Goal: Task Accomplishment & Management: Manage account settings

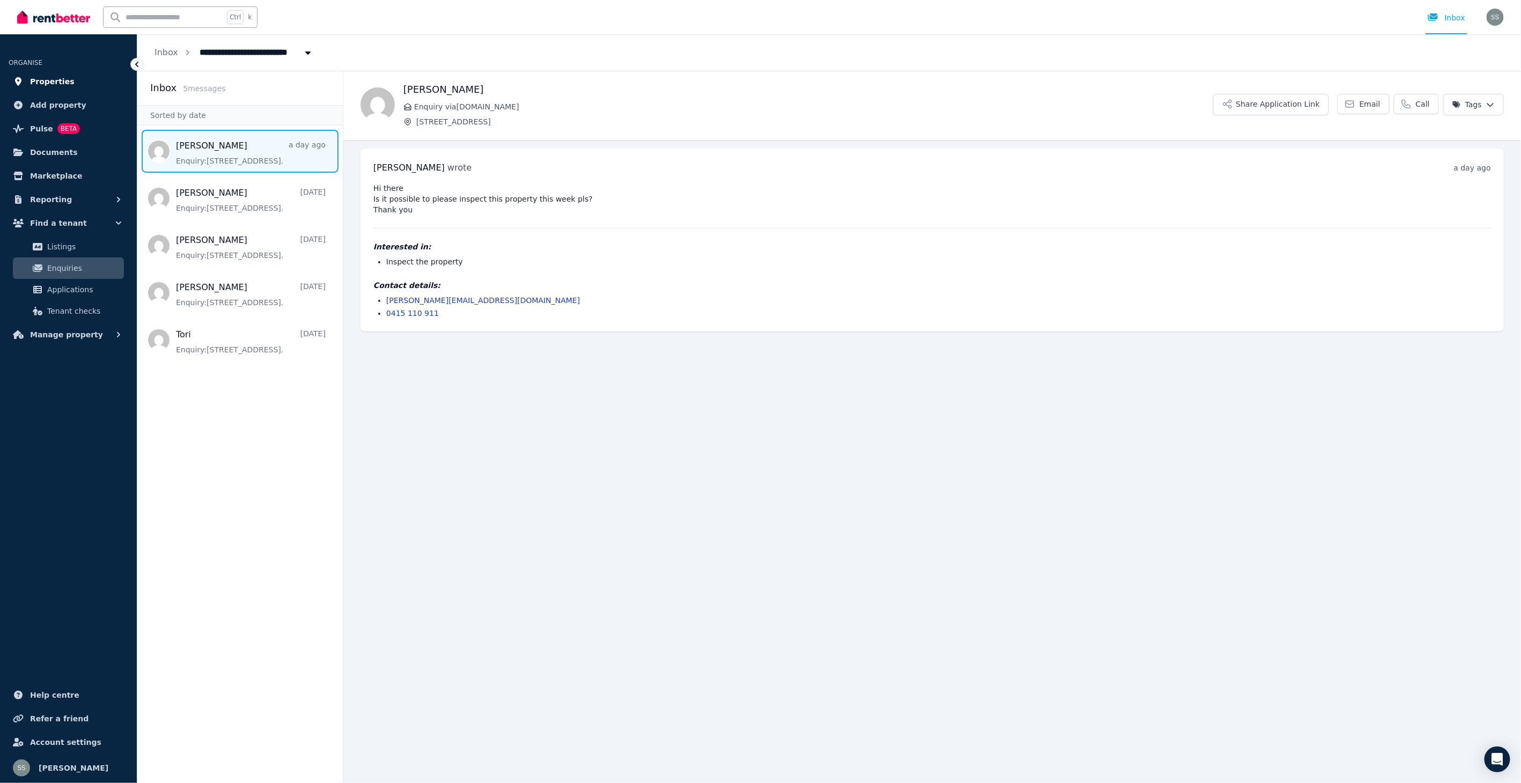
click at [51, 81] on span "Properties" at bounding box center [52, 81] width 45 height 13
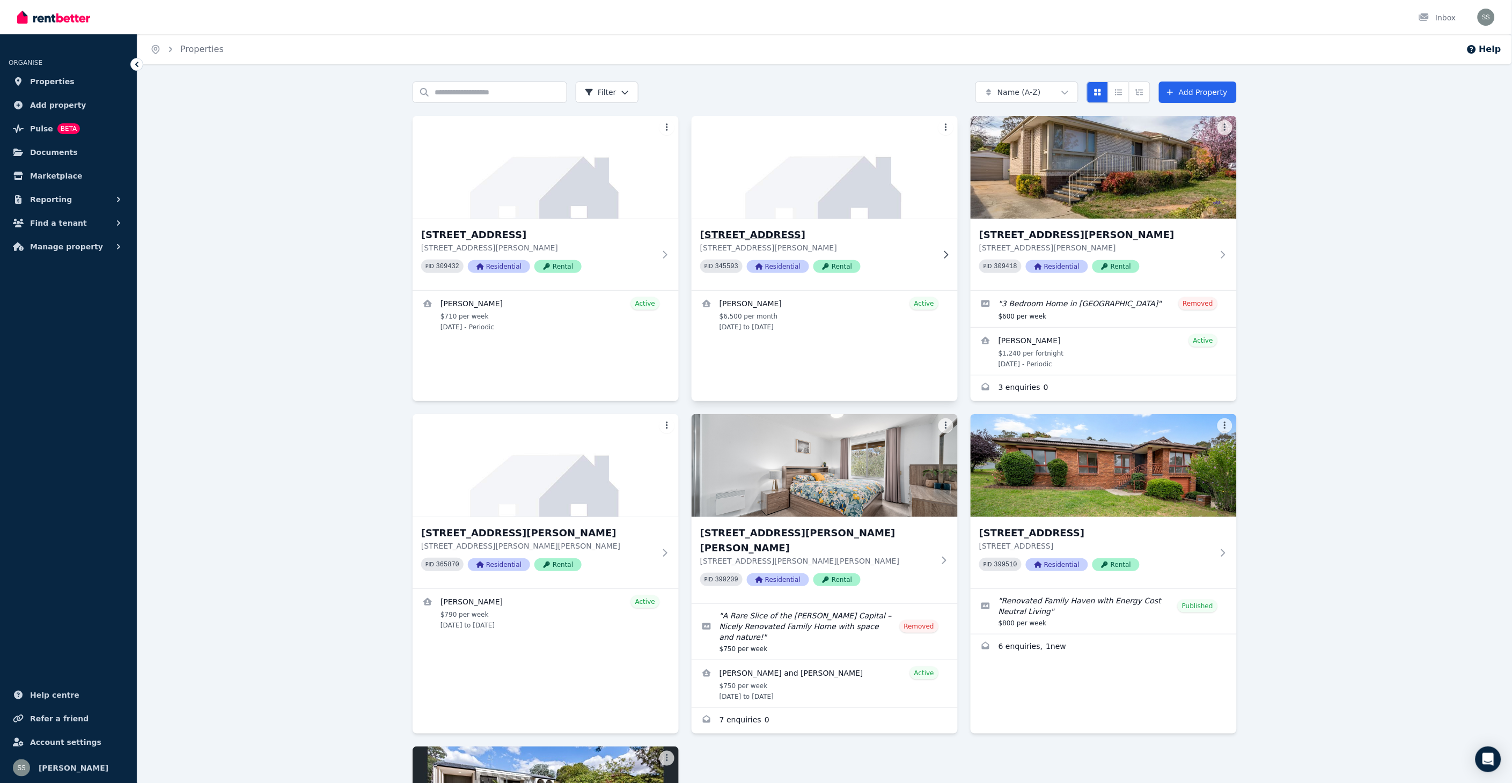
click at [944, 255] on icon at bounding box center [945, 255] width 11 height 9
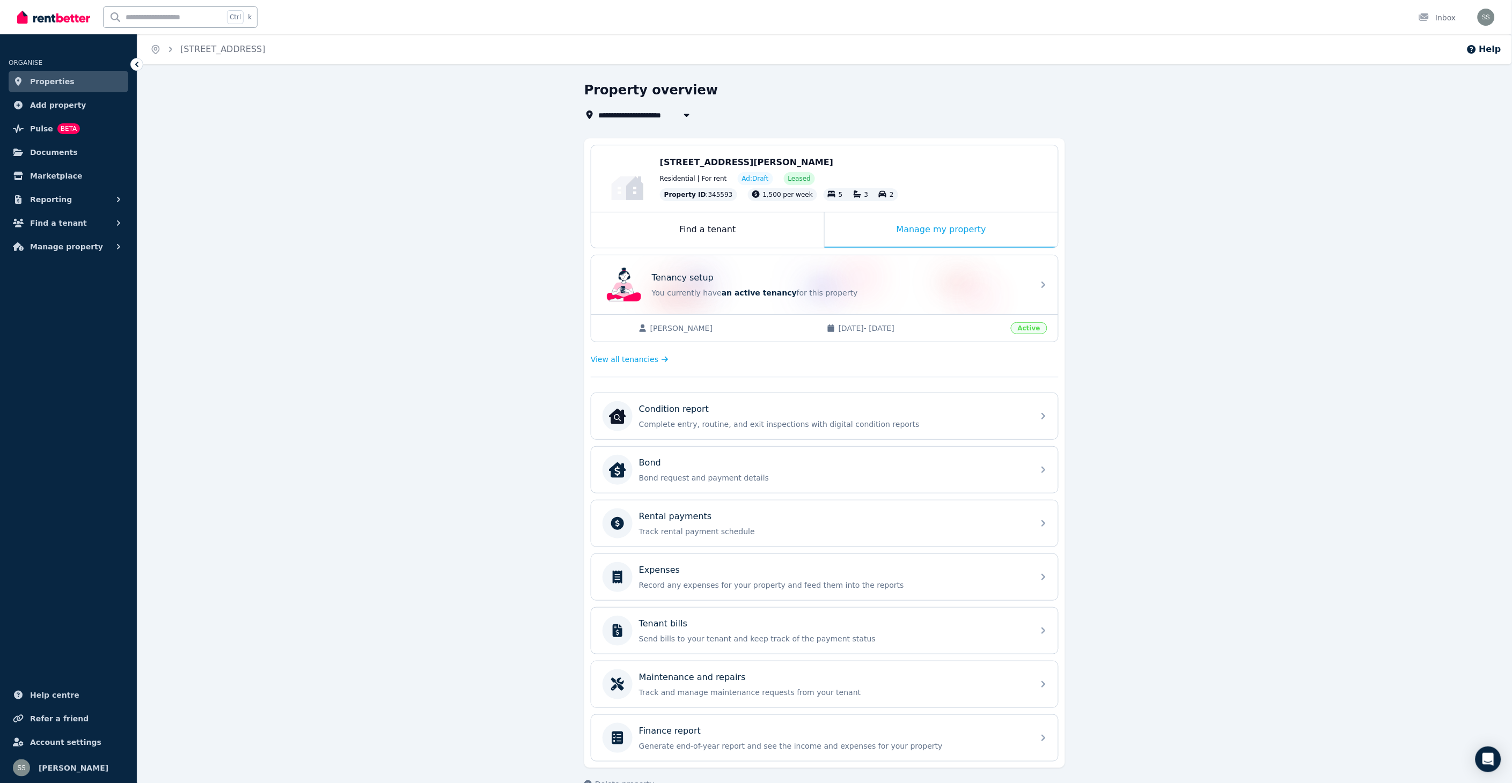
click at [132, 63] on icon at bounding box center [136, 64] width 11 height 11
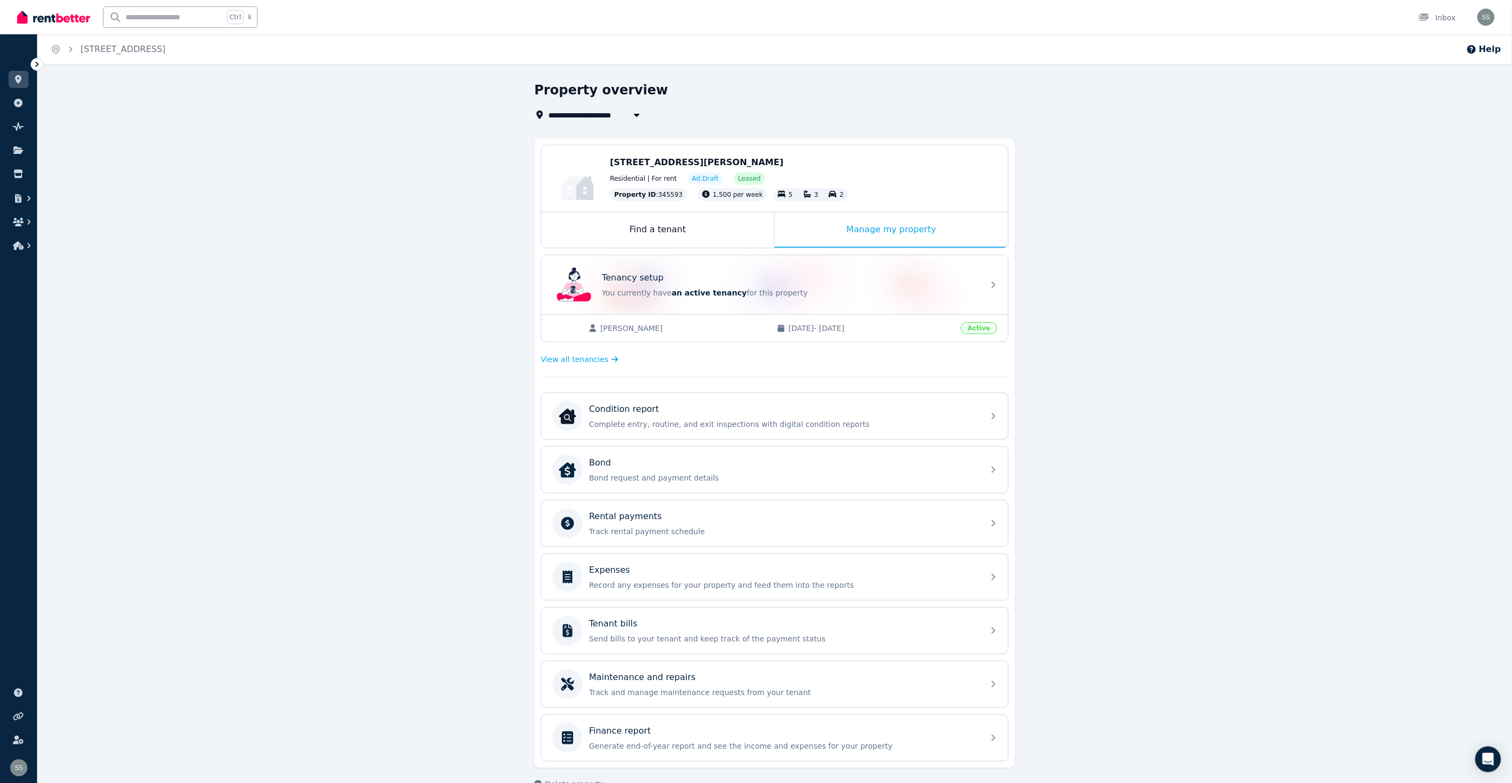
click at [41, 12] on img at bounding box center [53, 17] width 73 height 16
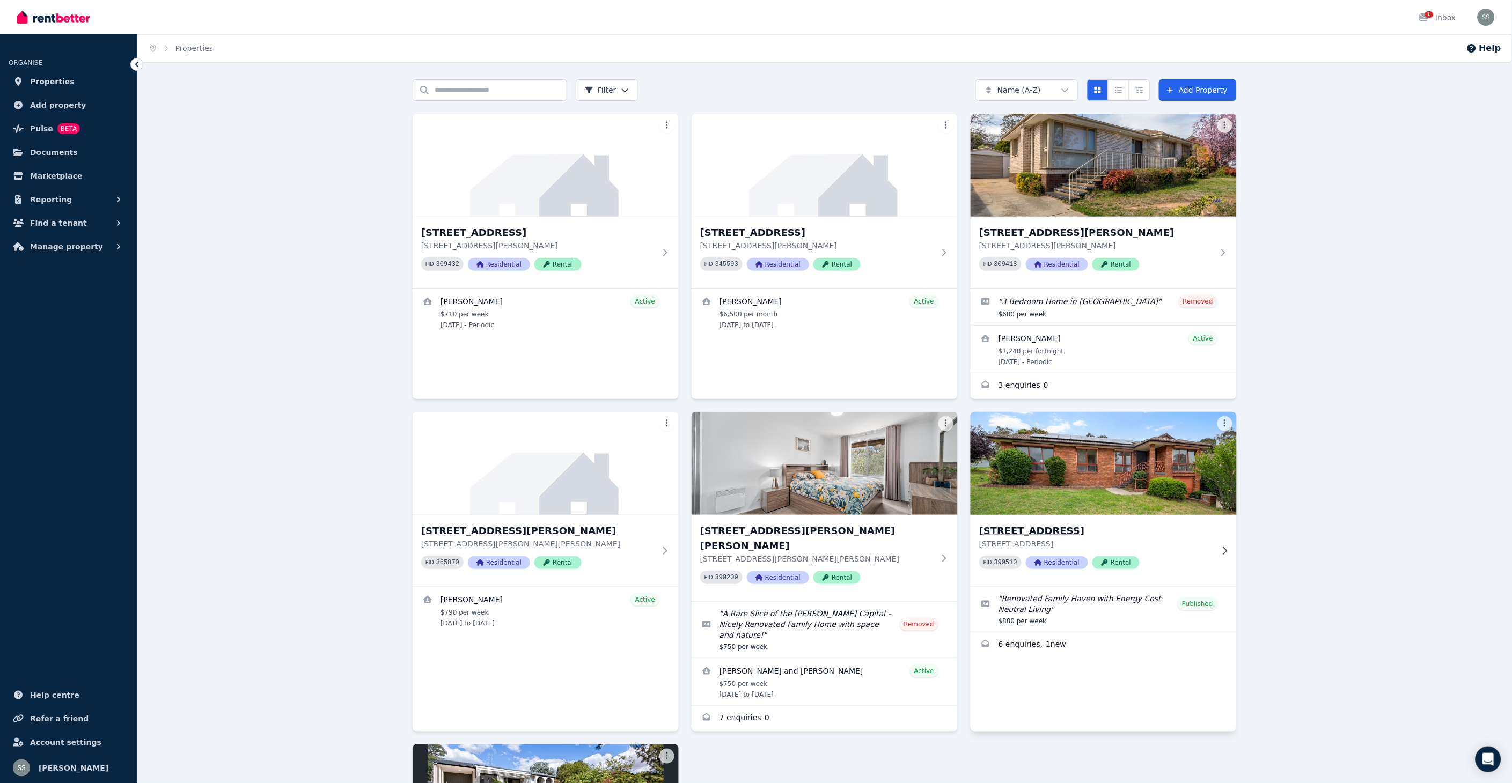
click at [1075, 533] on h3 "[STREET_ADDRESS]" at bounding box center [1096, 531] width 234 height 15
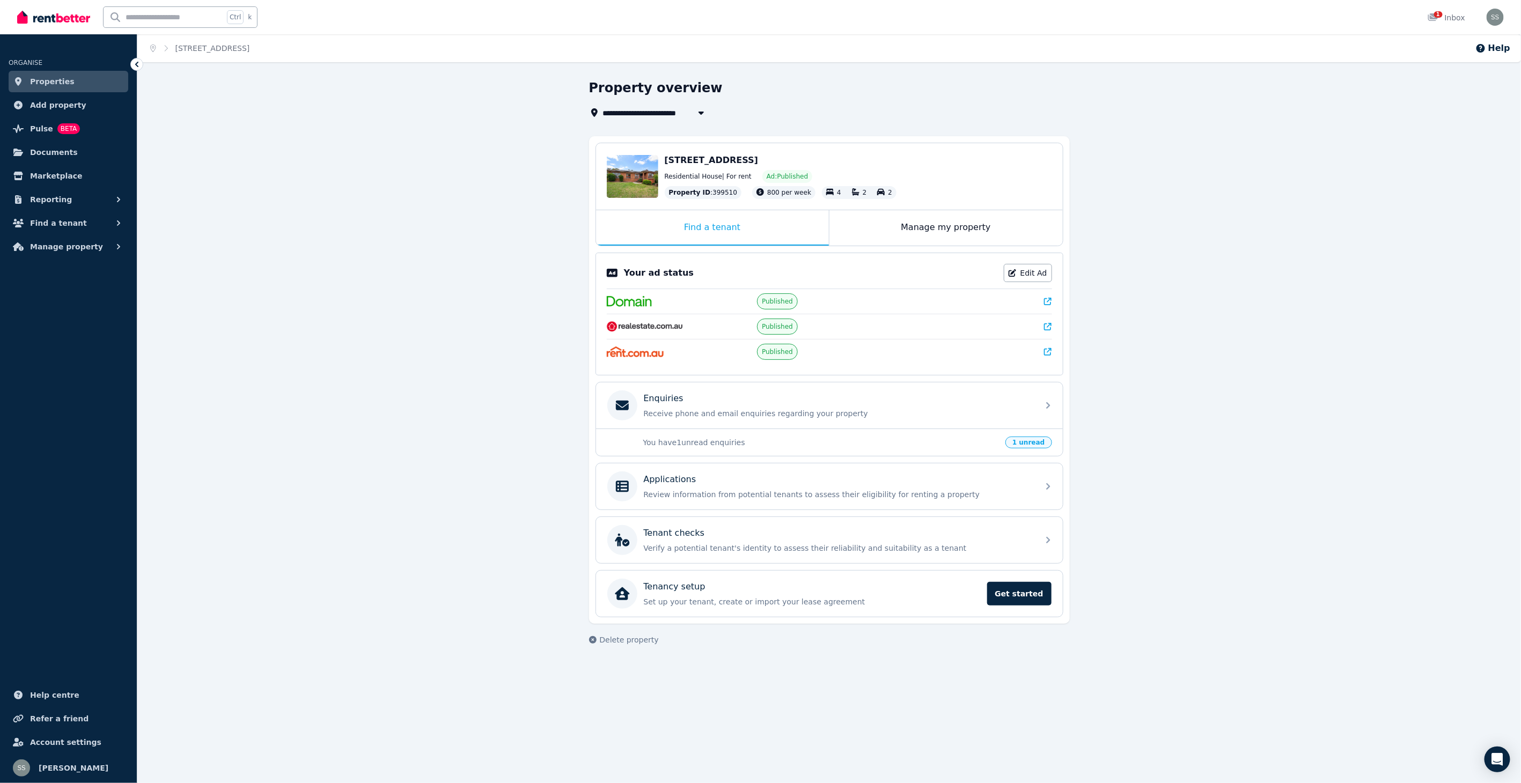
click at [1046, 300] on icon at bounding box center [1048, 302] width 8 height 8
click at [1039, 270] on link "Edit Ad" at bounding box center [1028, 273] width 48 height 18
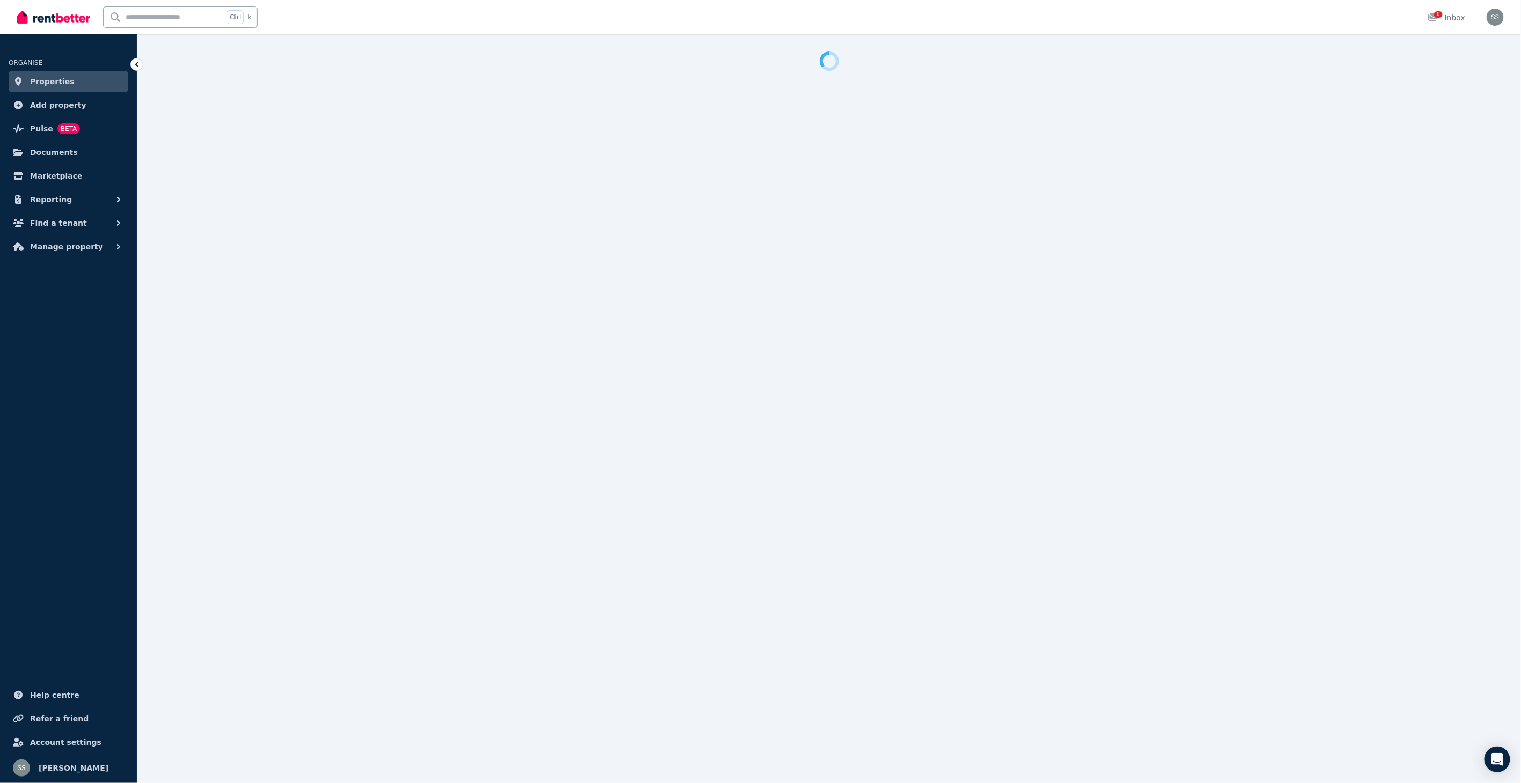
select select "**********"
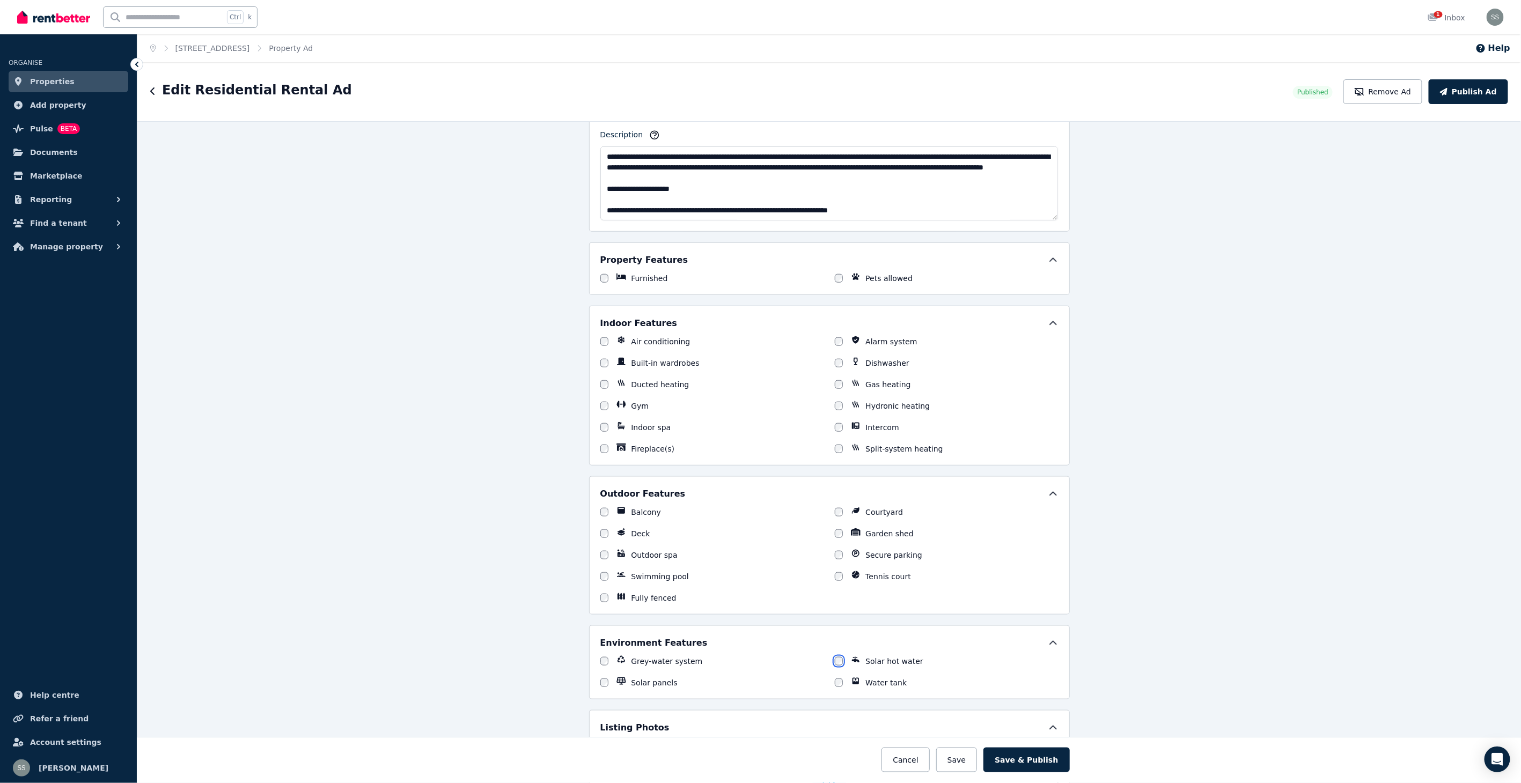
scroll to position [364, 0]
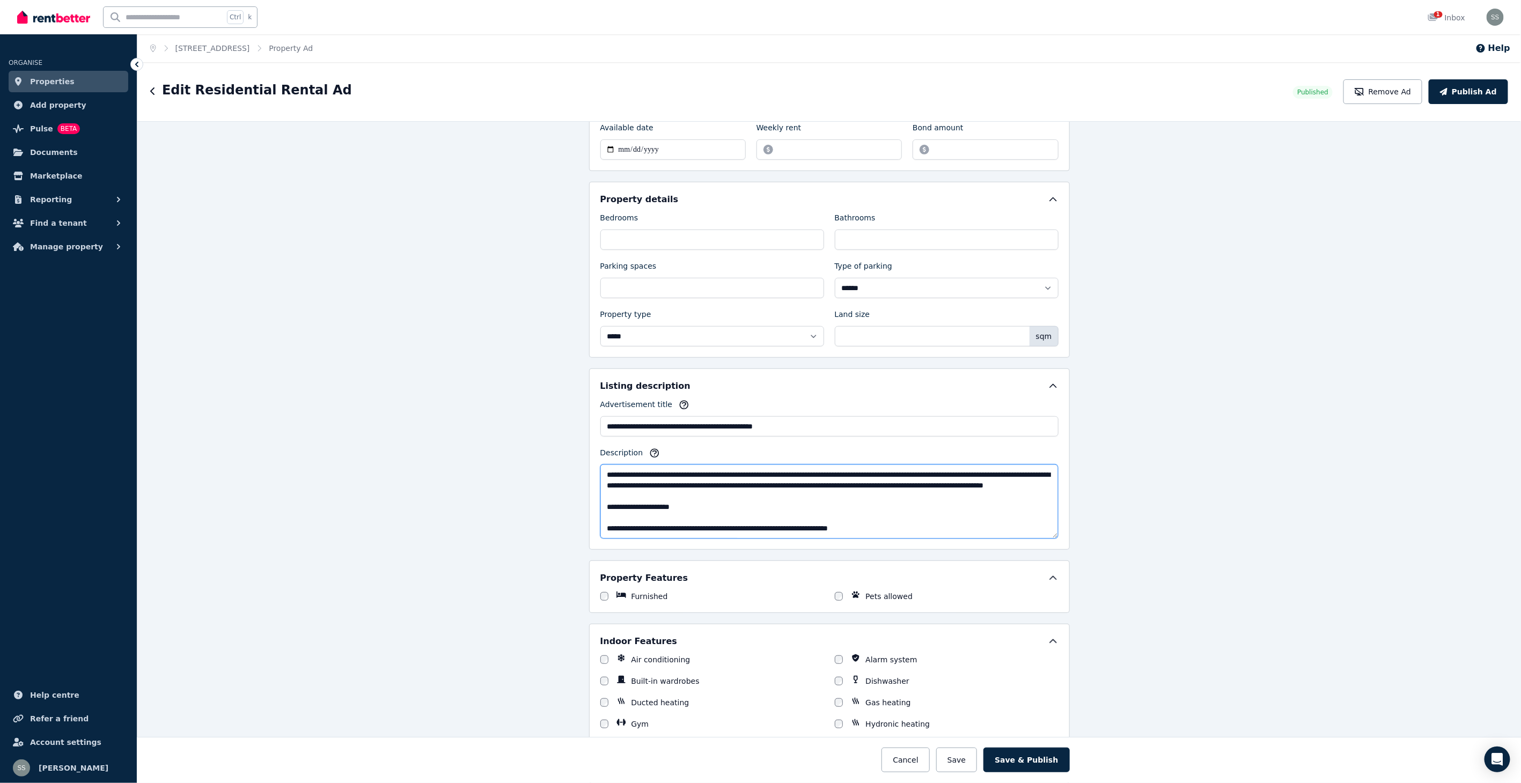
click at [703, 485] on textarea "Description" at bounding box center [829, 502] width 458 height 74
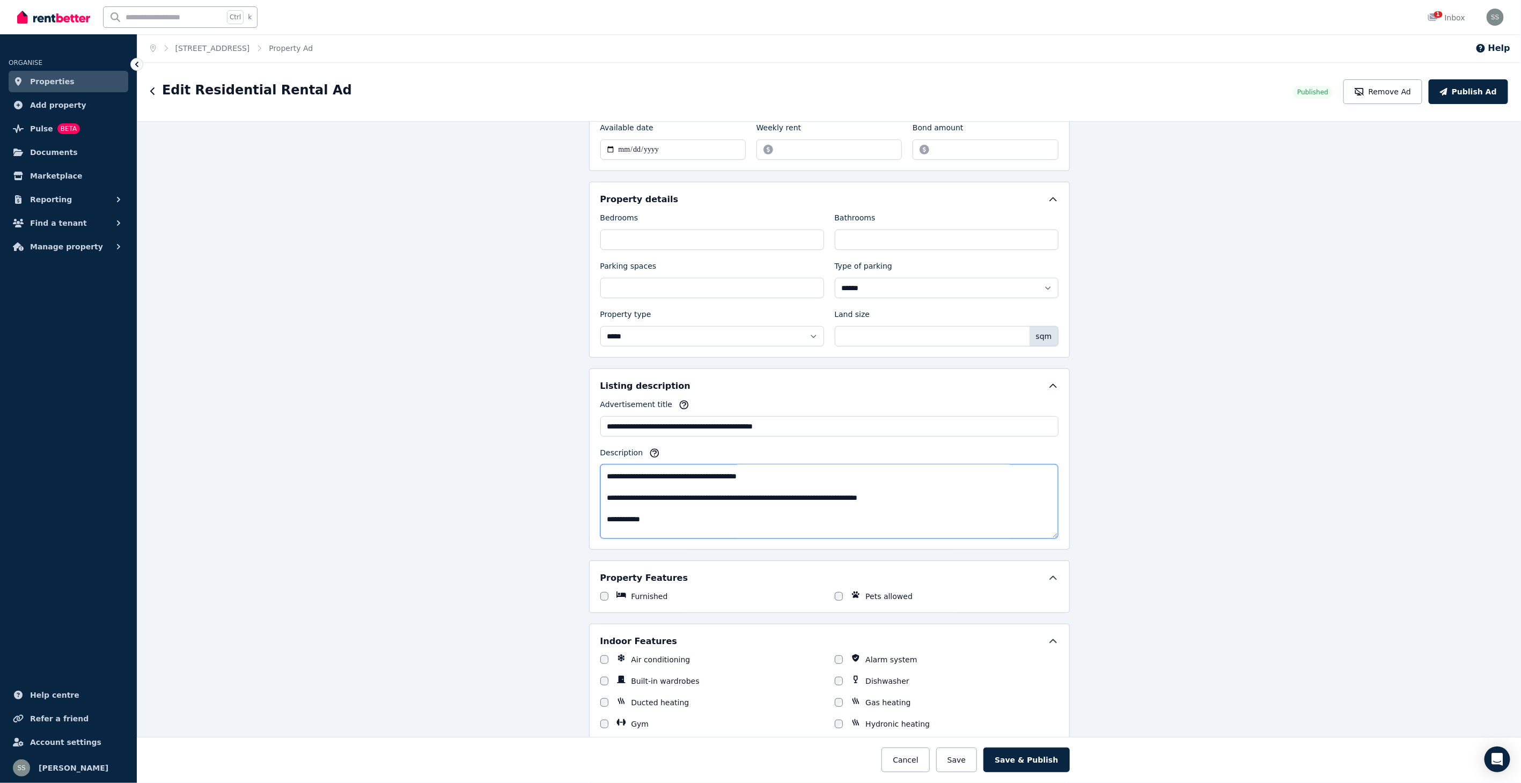
scroll to position [334, 0]
click at [925, 497] on textarea "Description" at bounding box center [829, 502] width 458 height 74
click at [646, 518] on textarea "Description" at bounding box center [829, 502] width 458 height 74
click at [724, 517] on textarea "Description" at bounding box center [829, 502] width 458 height 74
click at [782, 516] on textarea "Description" at bounding box center [829, 502] width 458 height 74
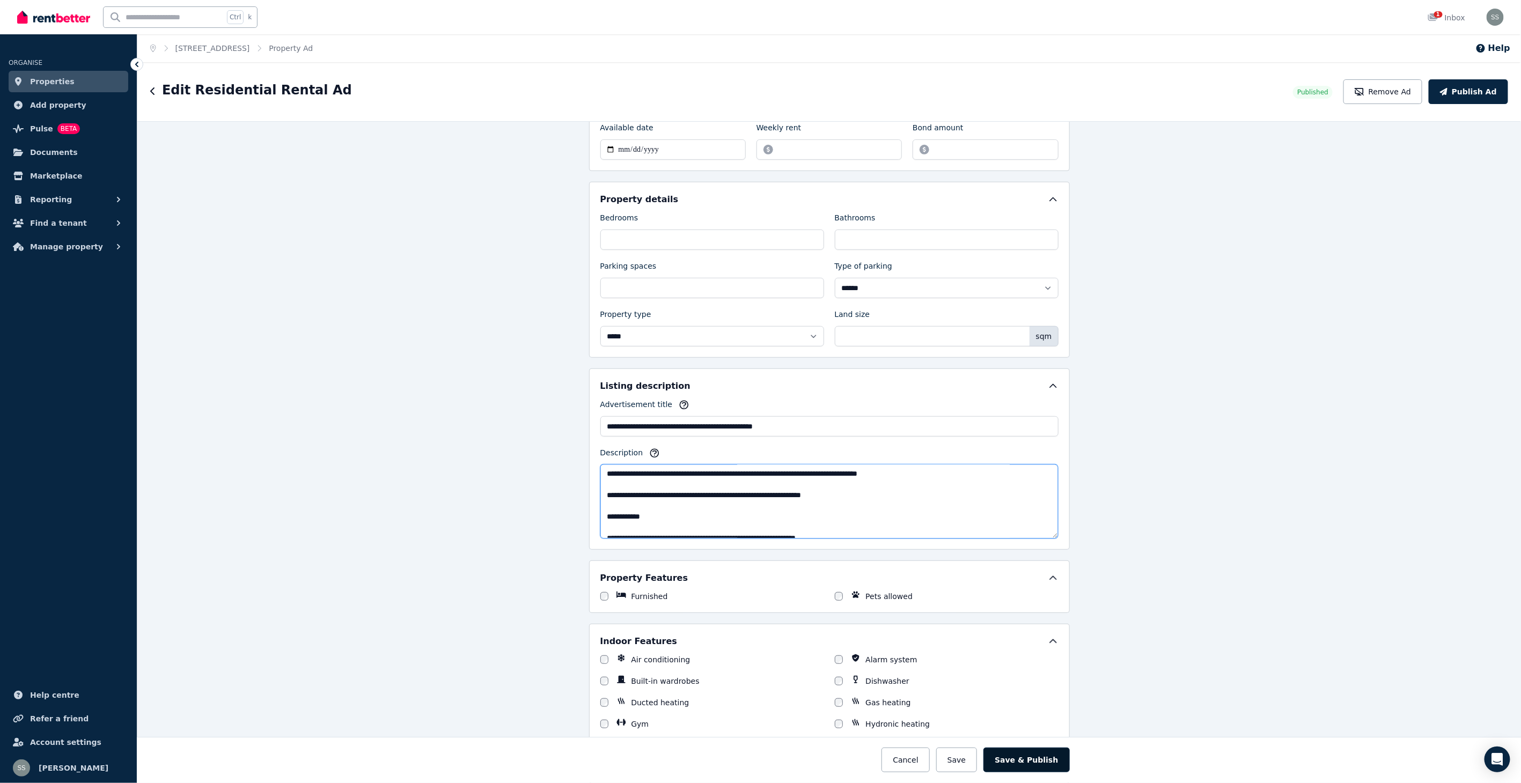
type textarea "**********"
click at [1048, 755] on button "Save & Publish" at bounding box center [1026, 760] width 86 height 25
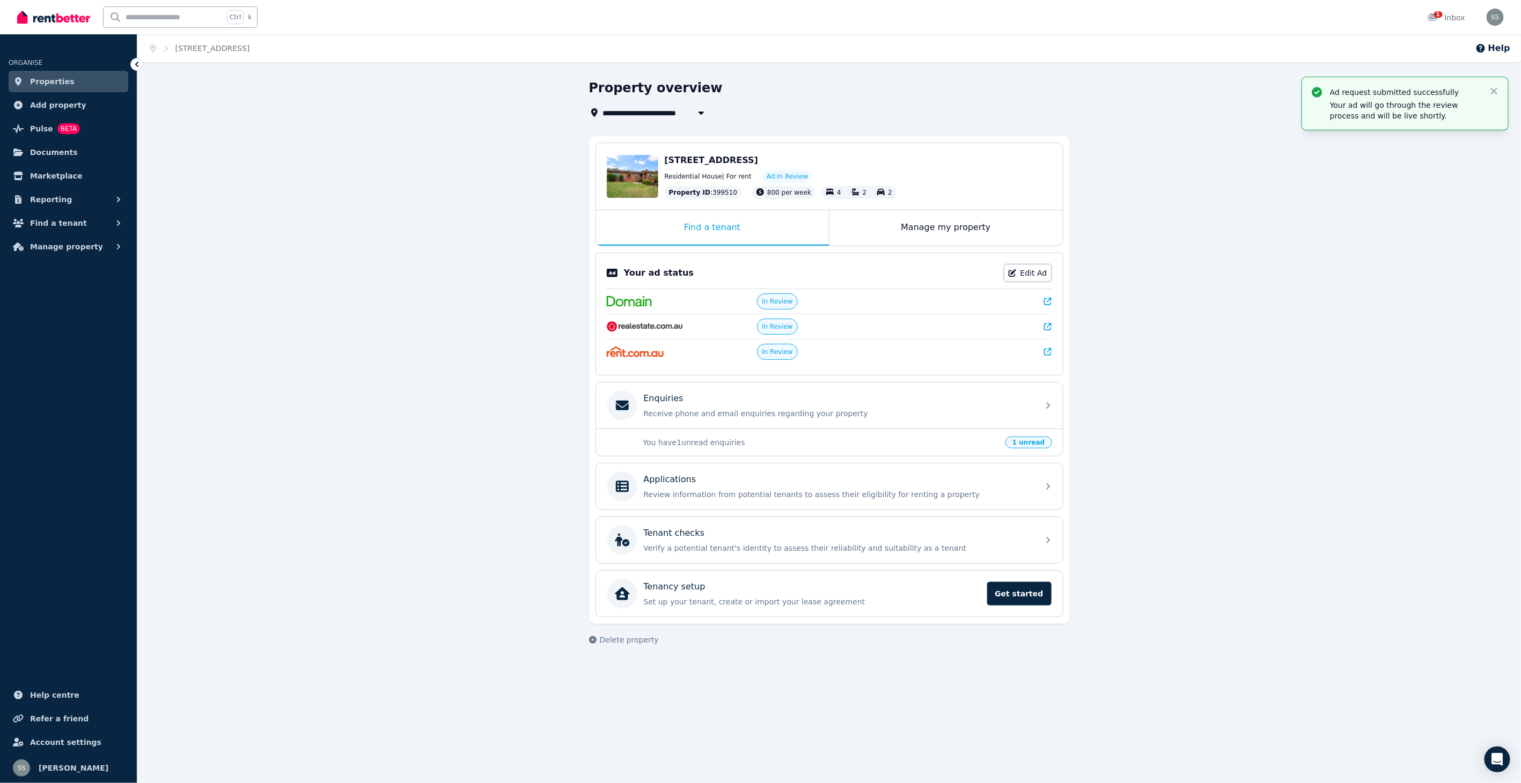
click at [720, 443] on p "You have 1 unread enquiries" at bounding box center [821, 442] width 356 height 11
click at [1033, 441] on span "1 unread" at bounding box center [1028, 443] width 46 height 12
click at [1033, 443] on span "1 unread" at bounding box center [1028, 443] width 46 height 12
click at [1445, 13] on div "1" at bounding box center [1435, 17] width 17 height 11
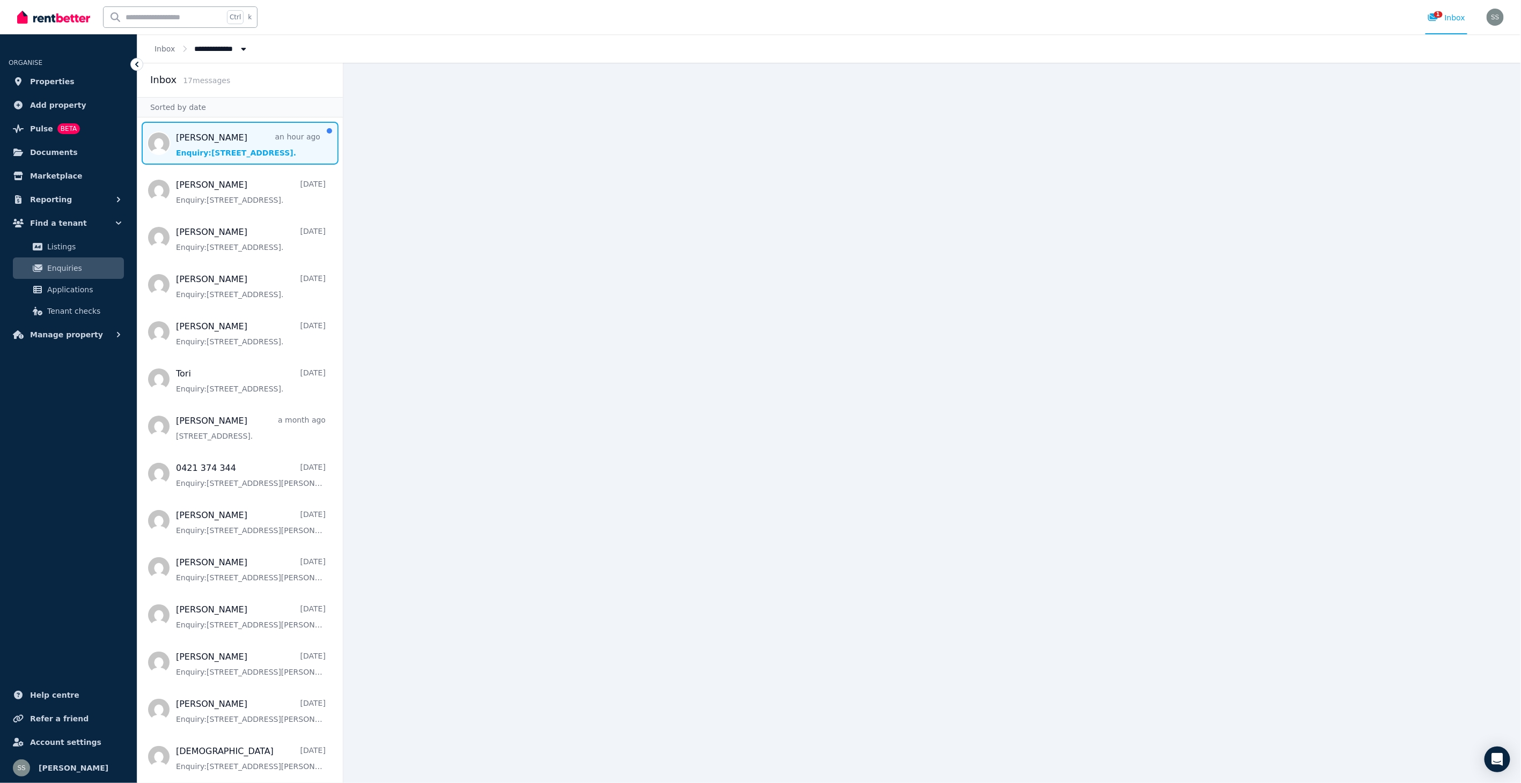
click at [237, 154] on span "Message list" at bounding box center [239, 143] width 205 height 43
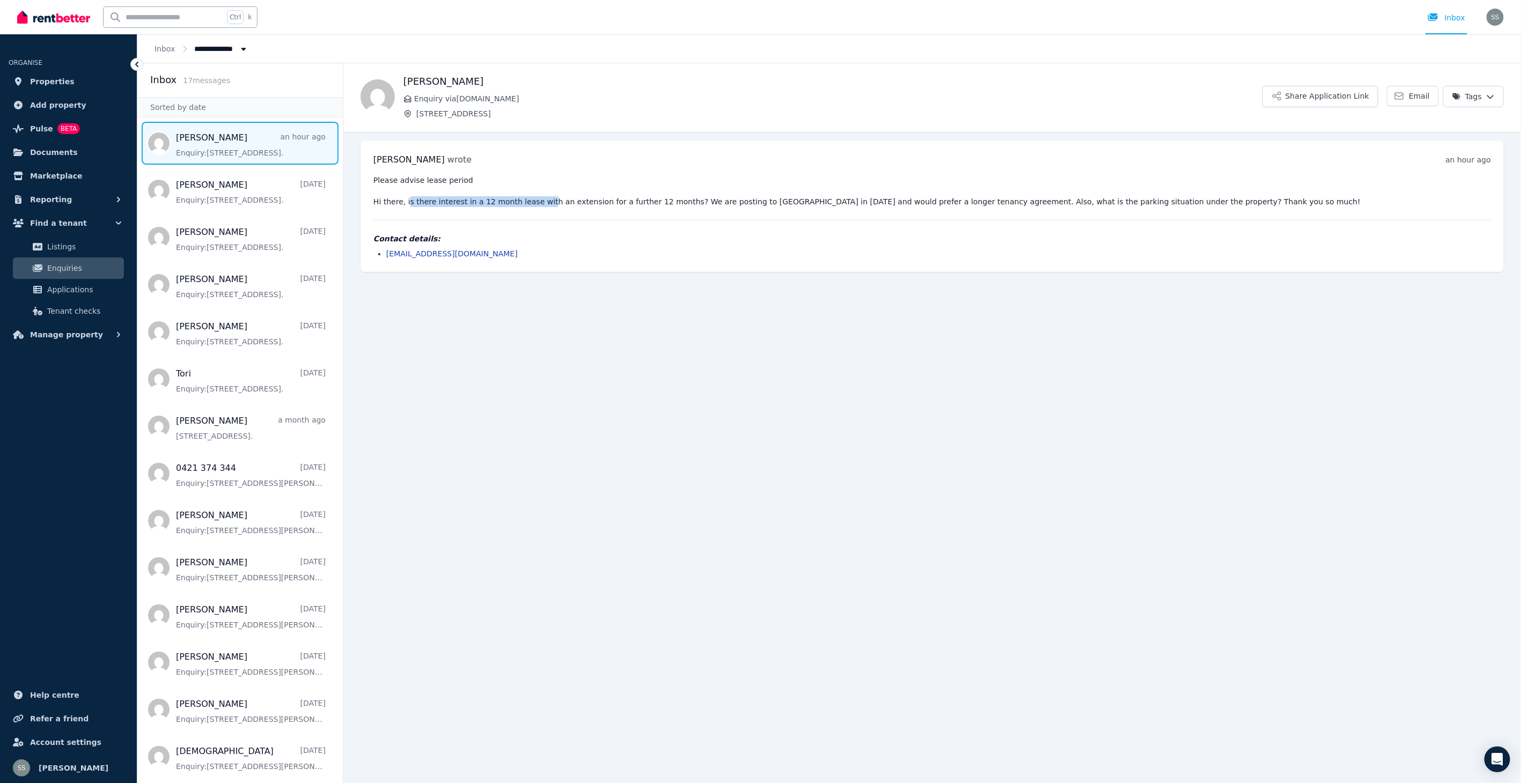
drag, startPoint x: 405, startPoint y: 202, endPoint x: 533, endPoint y: 201, distance: 127.7
click at [533, 201] on pre "Please advise lease period Hi there, is there interest in a 12 month lease with…" at bounding box center [931, 191] width 1117 height 32
drag, startPoint x: 533, startPoint y: 201, endPoint x: 518, endPoint y: 227, distance: 29.8
click at [518, 227] on div "Please advise lease period Hi there, is there interest in a 12 month lease with…" at bounding box center [931, 217] width 1117 height 84
drag, startPoint x: 405, startPoint y: 200, endPoint x: 607, endPoint y: 199, distance: 202.2
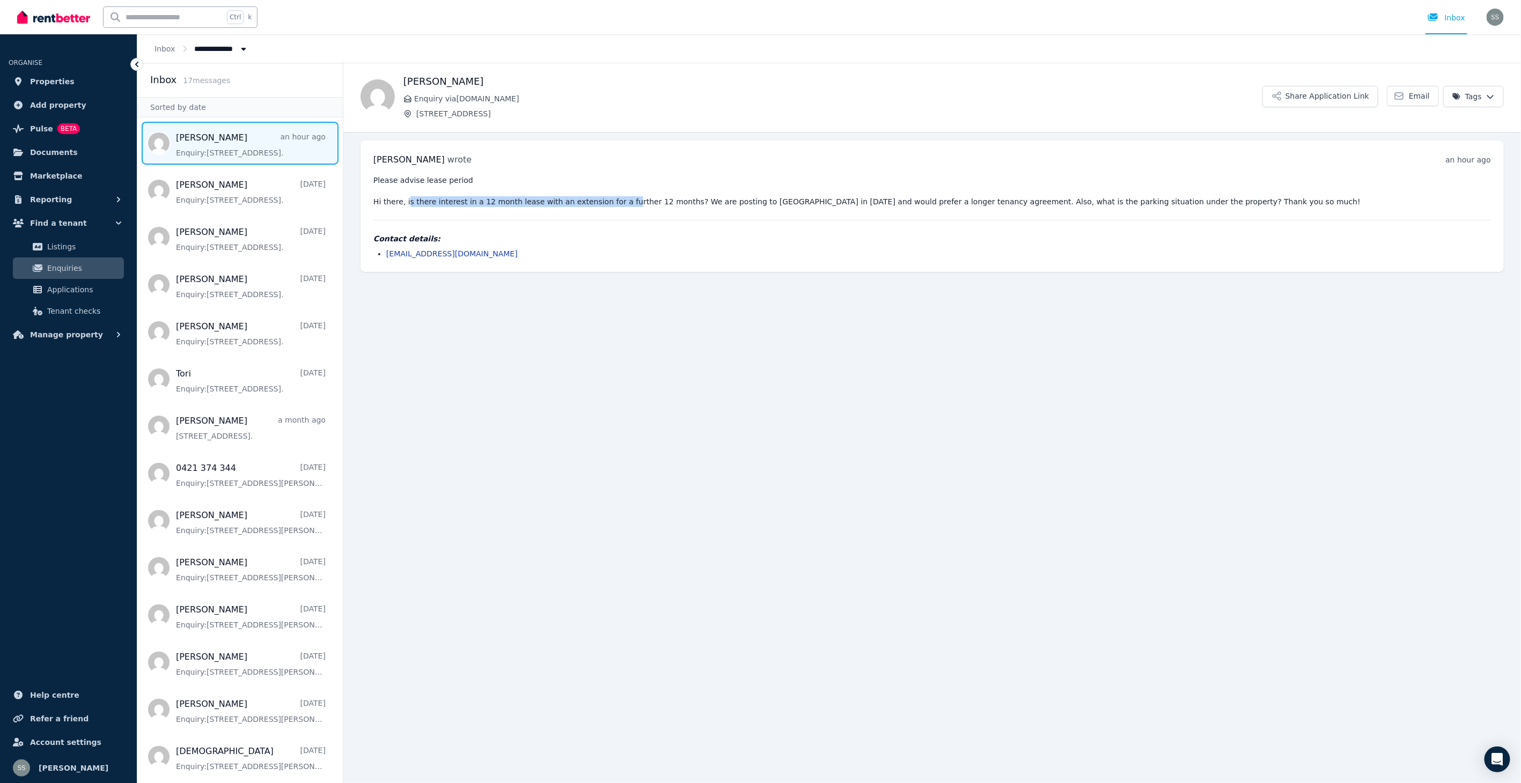
click at [607, 199] on pre "Please advise lease period Hi there, is there interest in a 12 month lease with…" at bounding box center [931, 191] width 1117 height 32
drag, startPoint x: 607, startPoint y: 199, endPoint x: 539, endPoint y: 217, distance: 70.9
click at [539, 217] on div "Please advise lease period Hi there, is there interest in a 12 month lease with…" at bounding box center [931, 217] width 1117 height 84
drag, startPoint x: 467, startPoint y: 200, endPoint x: 682, endPoint y: 200, distance: 215.6
click at [682, 200] on pre "Please advise lease period Hi there, is there interest in a 12 month lease with…" at bounding box center [931, 191] width 1117 height 32
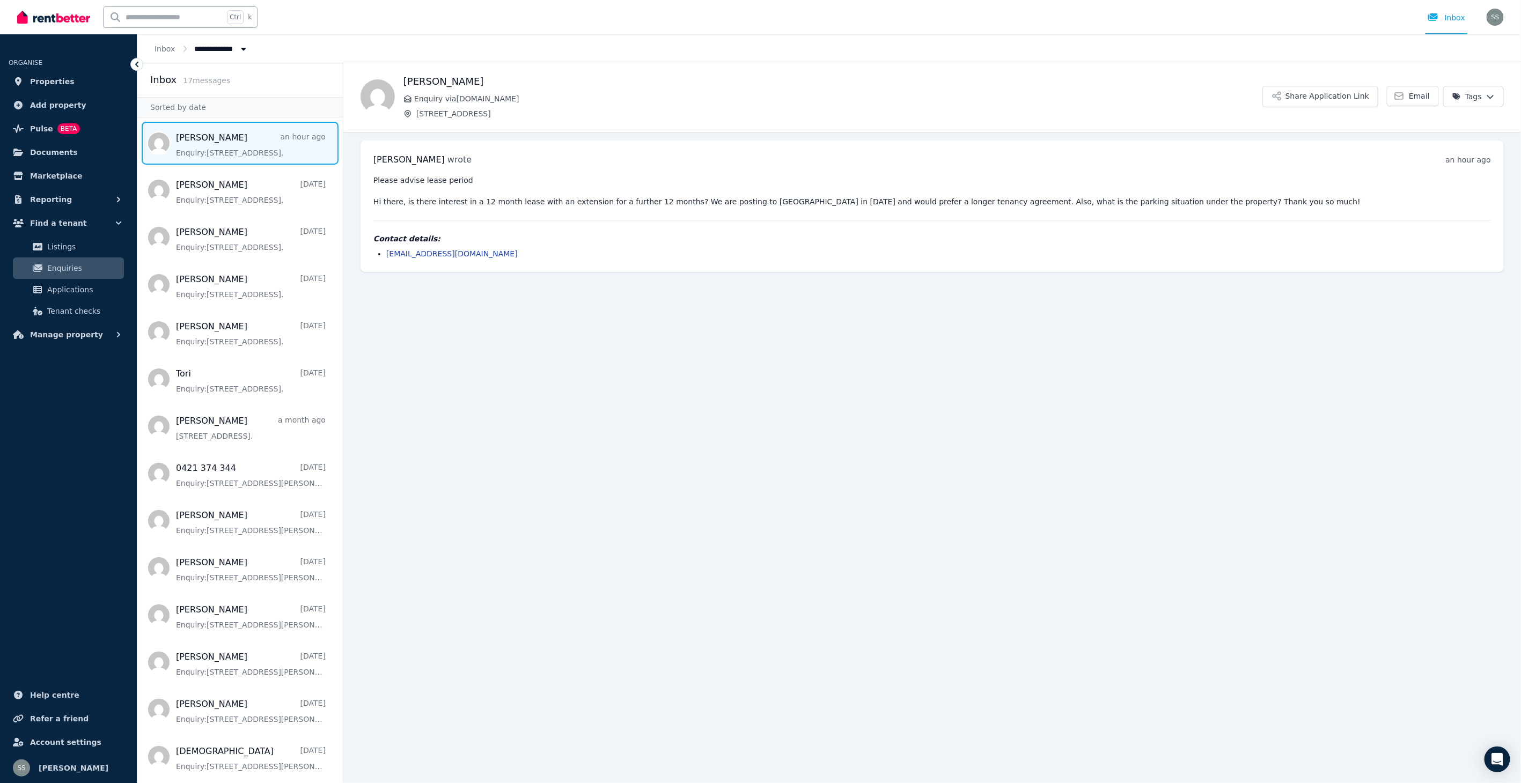
drag, startPoint x: 682, startPoint y: 200, endPoint x: 663, endPoint y: 216, distance: 24.8
click at [663, 216] on div "Please advise lease period Hi there, is there interest in a 12 month lease with…" at bounding box center [931, 217] width 1117 height 84
drag, startPoint x: 593, startPoint y: 199, endPoint x: 848, endPoint y: 198, distance: 254.8
click at [848, 198] on pre "Please advise lease period Hi there, is there interest in a 12 month lease with…" at bounding box center [931, 191] width 1117 height 32
drag, startPoint x: 848, startPoint y: 198, endPoint x: 841, endPoint y: 216, distance: 19.0
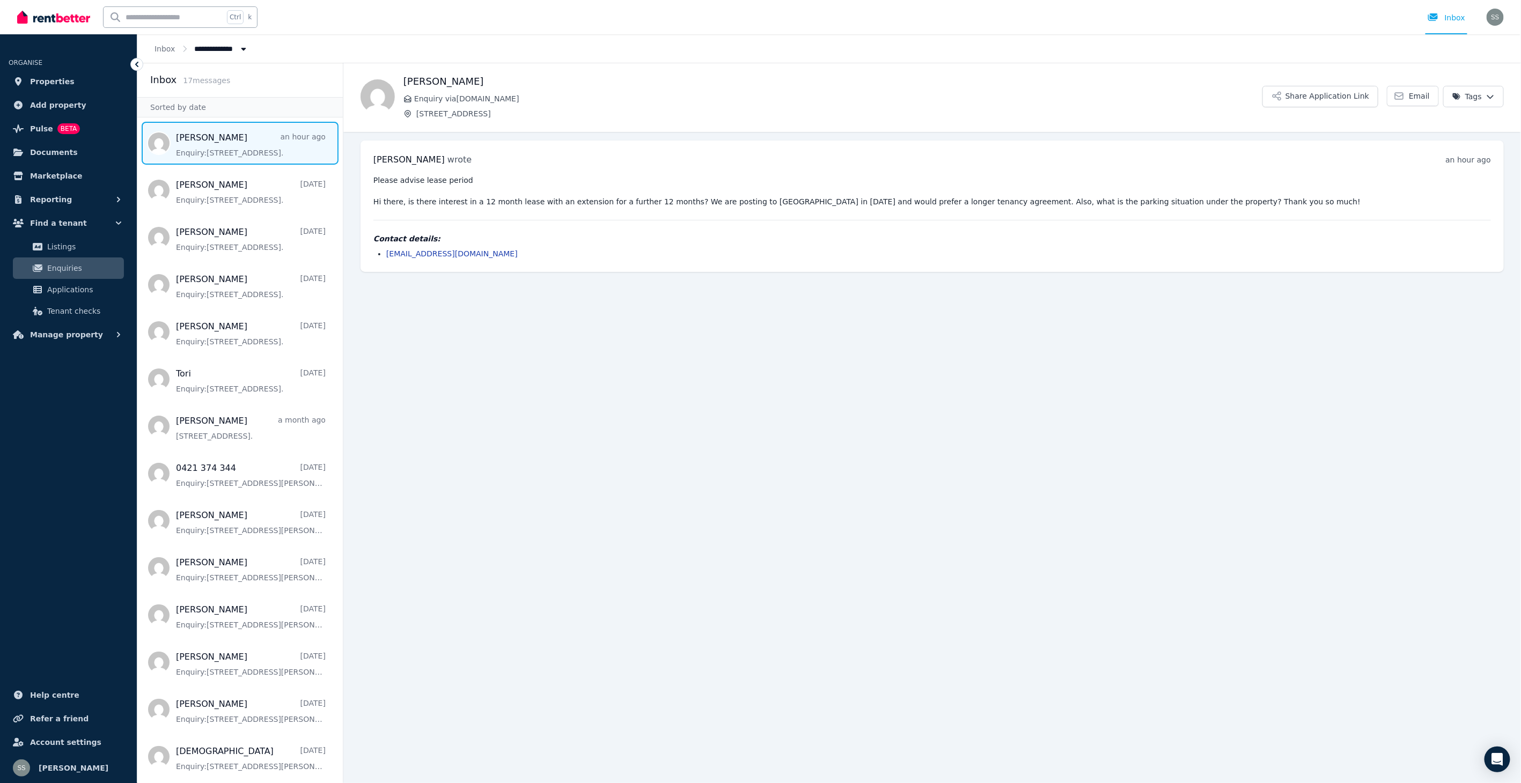
click at [841, 216] on div "Please advise lease period Hi there, is there interest in a 12 month lease with…" at bounding box center [931, 217] width 1117 height 84
drag, startPoint x: 823, startPoint y: 204, endPoint x: 1087, endPoint y: 208, distance: 264.5
click at [1087, 208] on div "Please advise lease period Hi there, is there interest in a 12 month lease with…" at bounding box center [931, 217] width 1117 height 84
click at [941, 229] on div "Please advise lease period Hi there, is there interest in a 12 month lease with…" at bounding box center [931, 217] width 1117 height 84
drag, startPoint x: 989, startPoint y: 199, endPoint x: 1214, endPoint y: 201, distance: 225.3
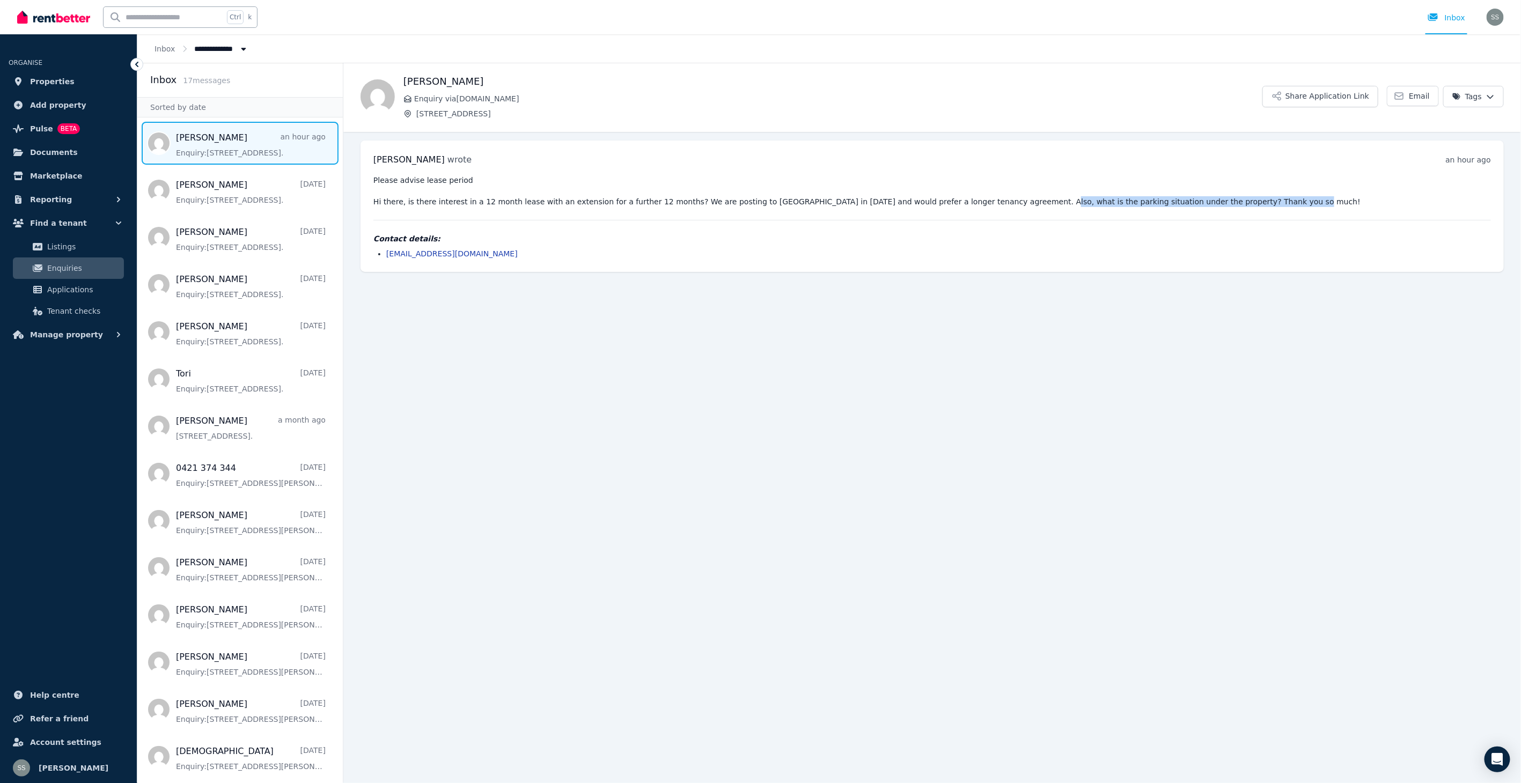
click at [1214, 201] on pre "Please advise lease period Hi there, is there interest in a 12 month lease with…" at bounding box center [931, 191] width 1117 height 32
click at [44, 79] on span "Properties" at bounding box center [52, 81] width 45 height 13
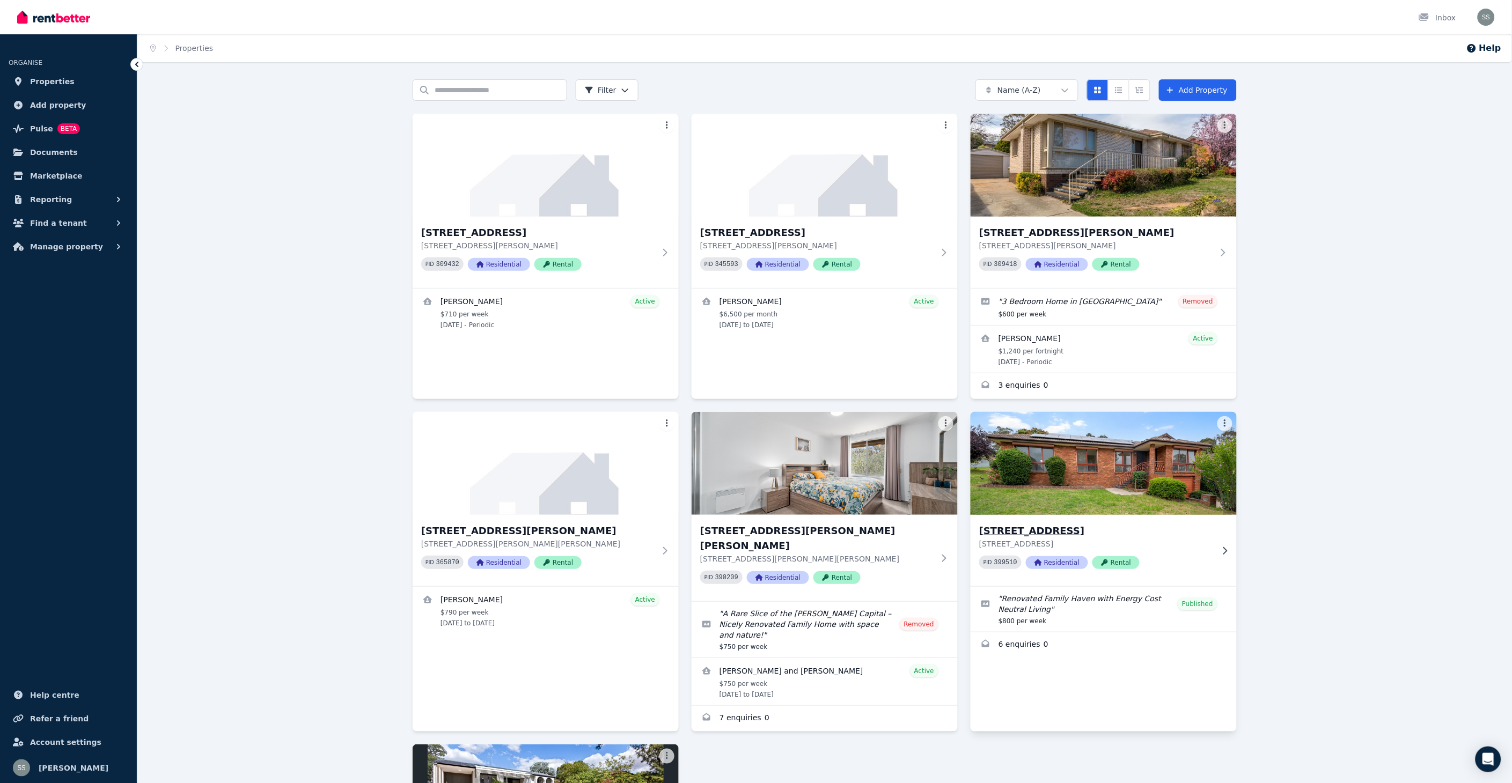
click at [1225, 550] on icon at bounding box center [1224, 551] width 11 height 9
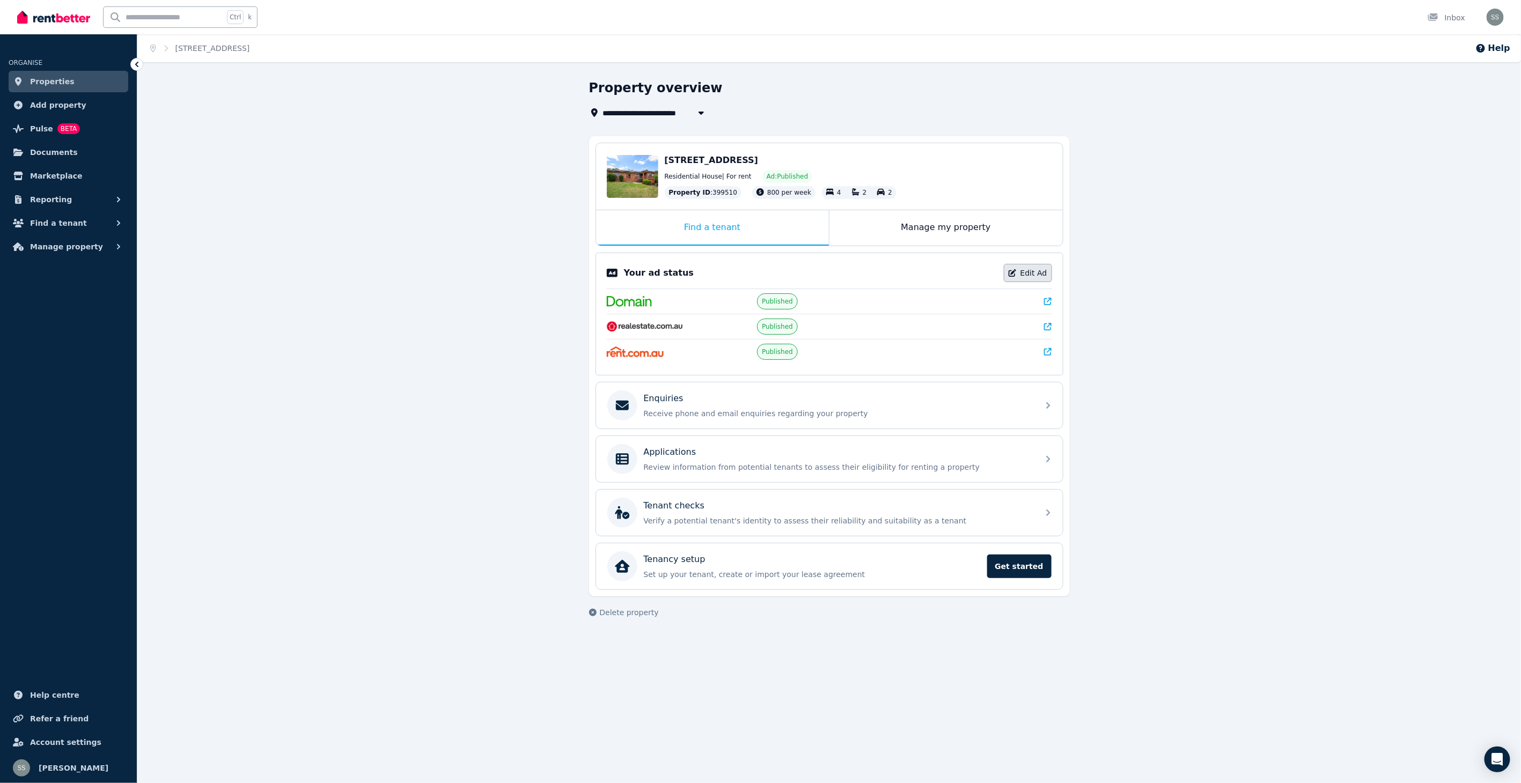
click at [1032, 273] on link "Edit Ad" at bounding box center [1028, 273] width 48 height 18
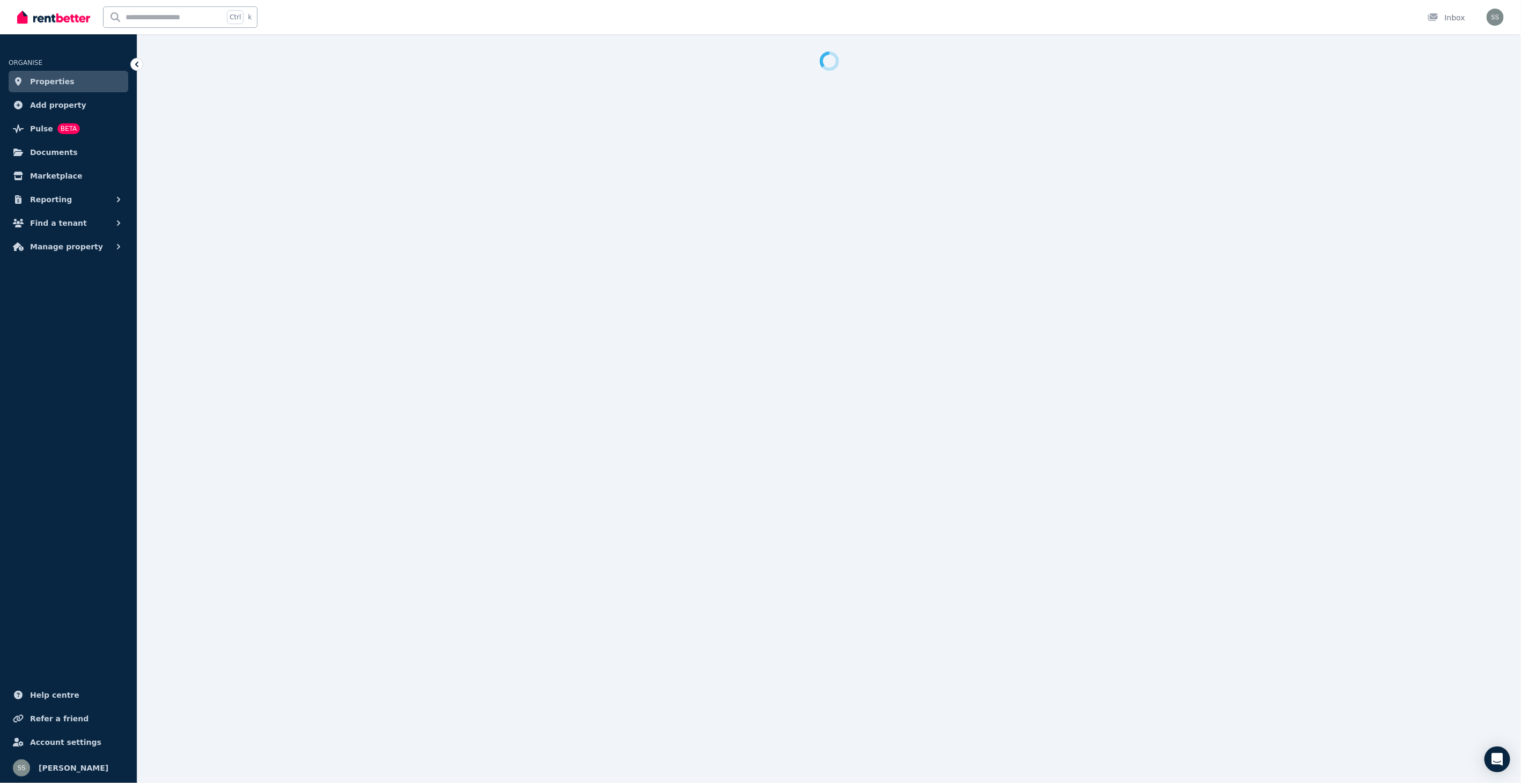
select select "**********"
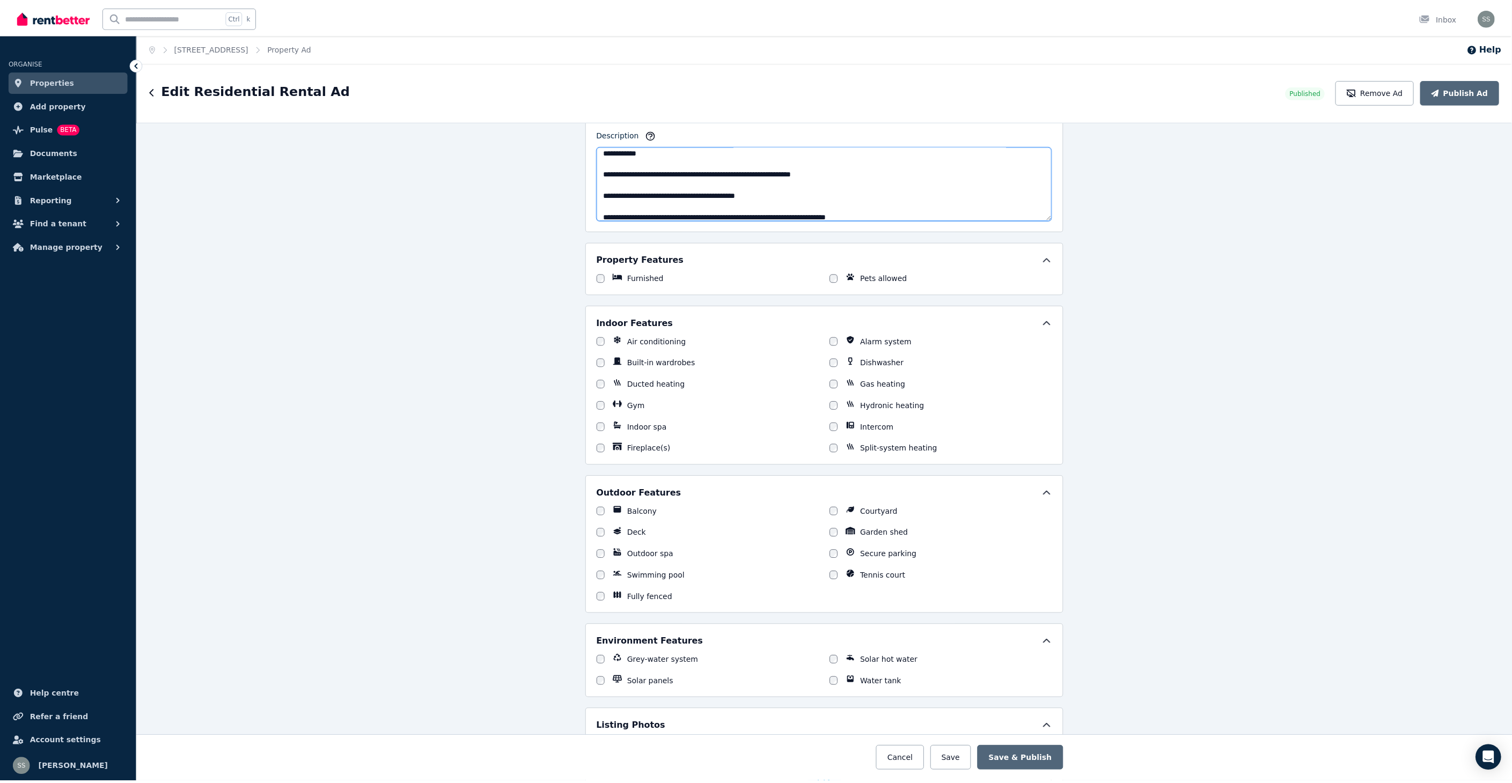
scroll to position [393, 0]
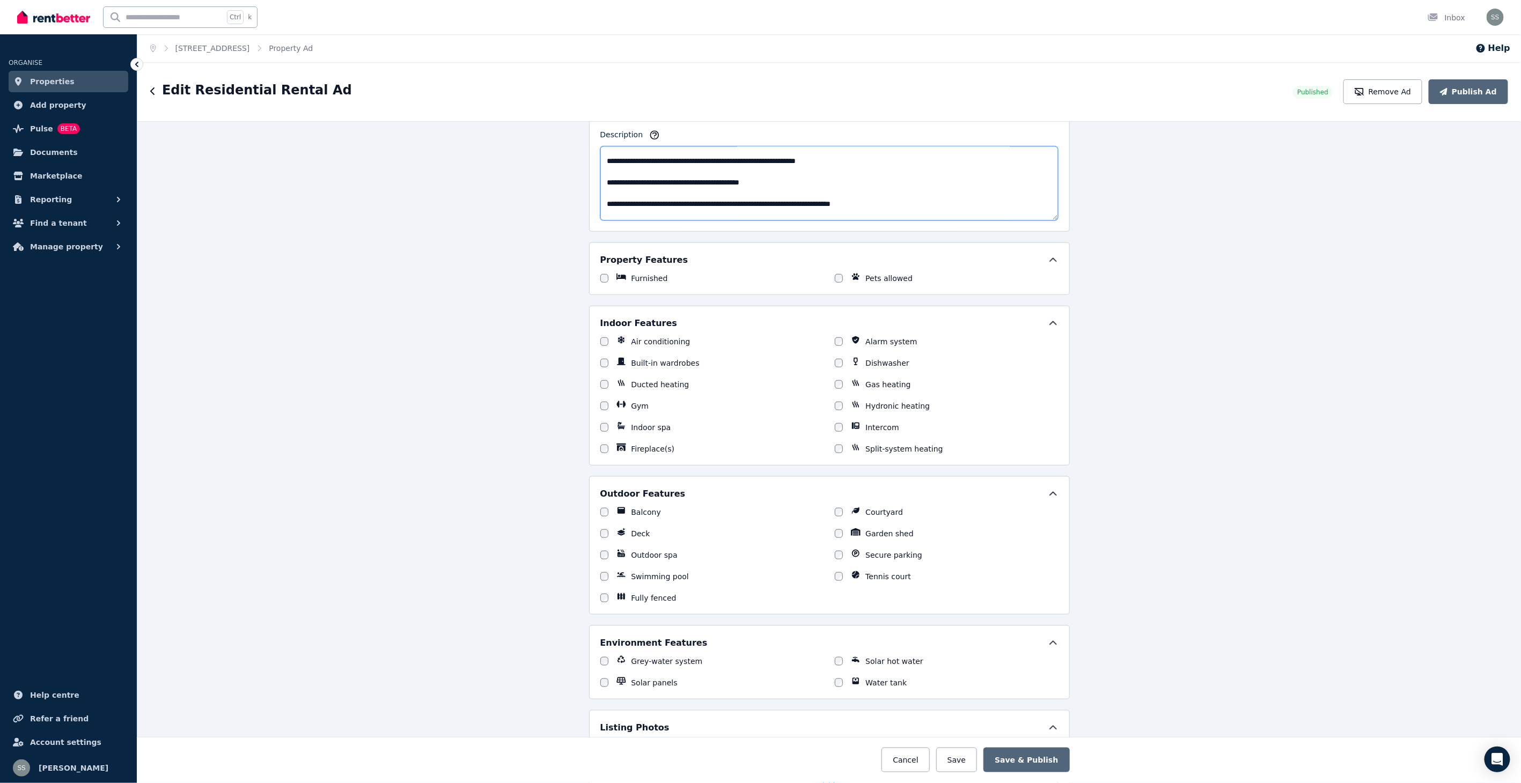
click at [627, 205] on textarea "Description" at bounding box center [829, 183] width 458 height 74
type textarea "**********"
click at [1170, 262] on div "**********" at bounding box center [828, 452] width 1383 height 662
click at [1478, 90] on button "Publish Ad" at bounding box center [1468, 91] width 79 height 25
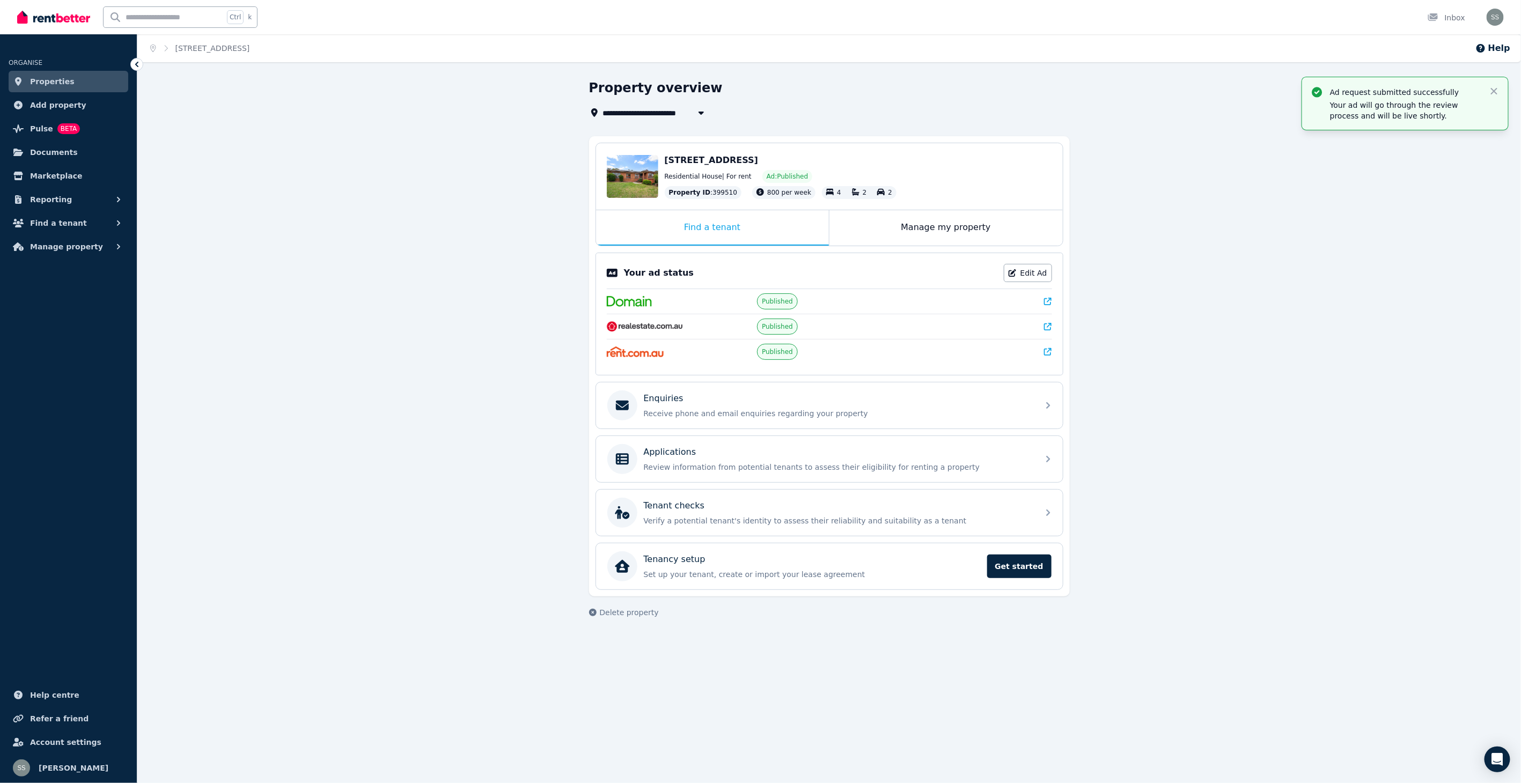
click at [50, 75] on span "Properties" at bounding box center [52, 81] width 45 height 13
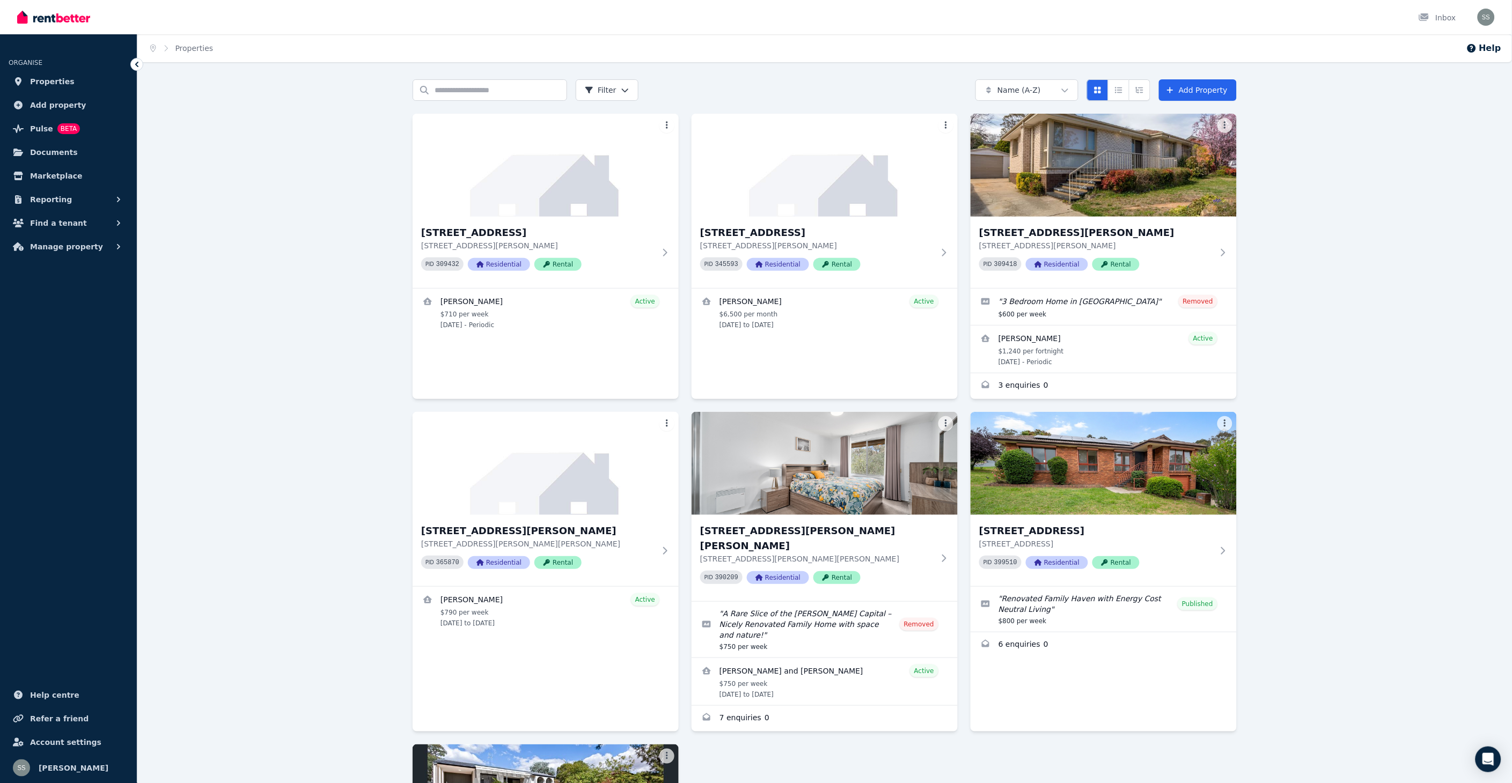
click at [55, 17] on img at bounding box center [53, 17] width 73 height 16
click at [41, 149] on span "Documents" at bounding box center [54, 152] width 48 height 13
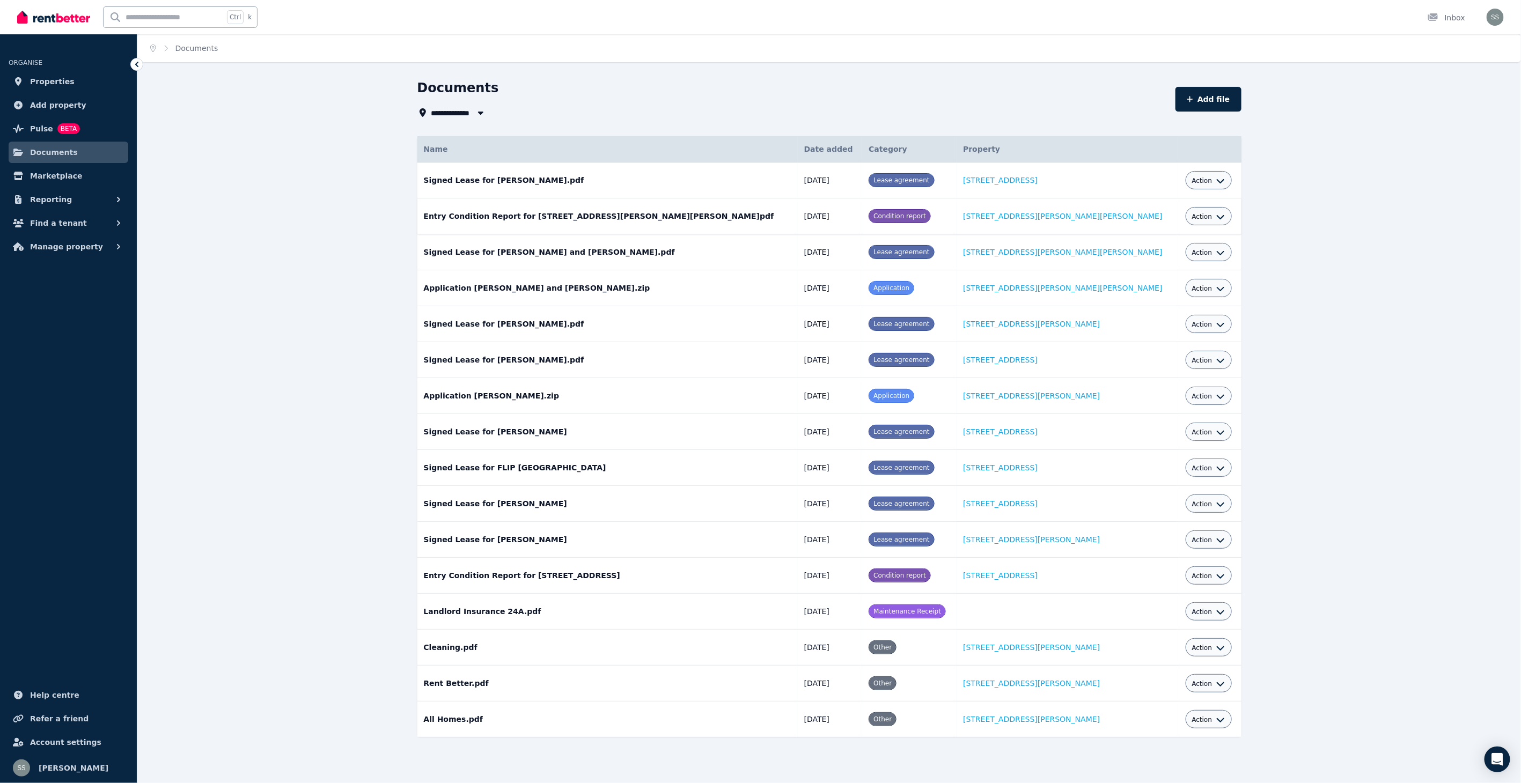
click at [1216, 215] on icon "button" at bounding box center [1220, 216] width 9 height 9
click at [1307, 212] on div "**********" at bounding box center [828, 427] width 1383 height 696
click at [51, 196] on span "Reporting" at bounding box center [51, 199] width 42 height 13
click at [64, 240] on span "Finance report" at bounding box center [83, 244] width 72 height 13
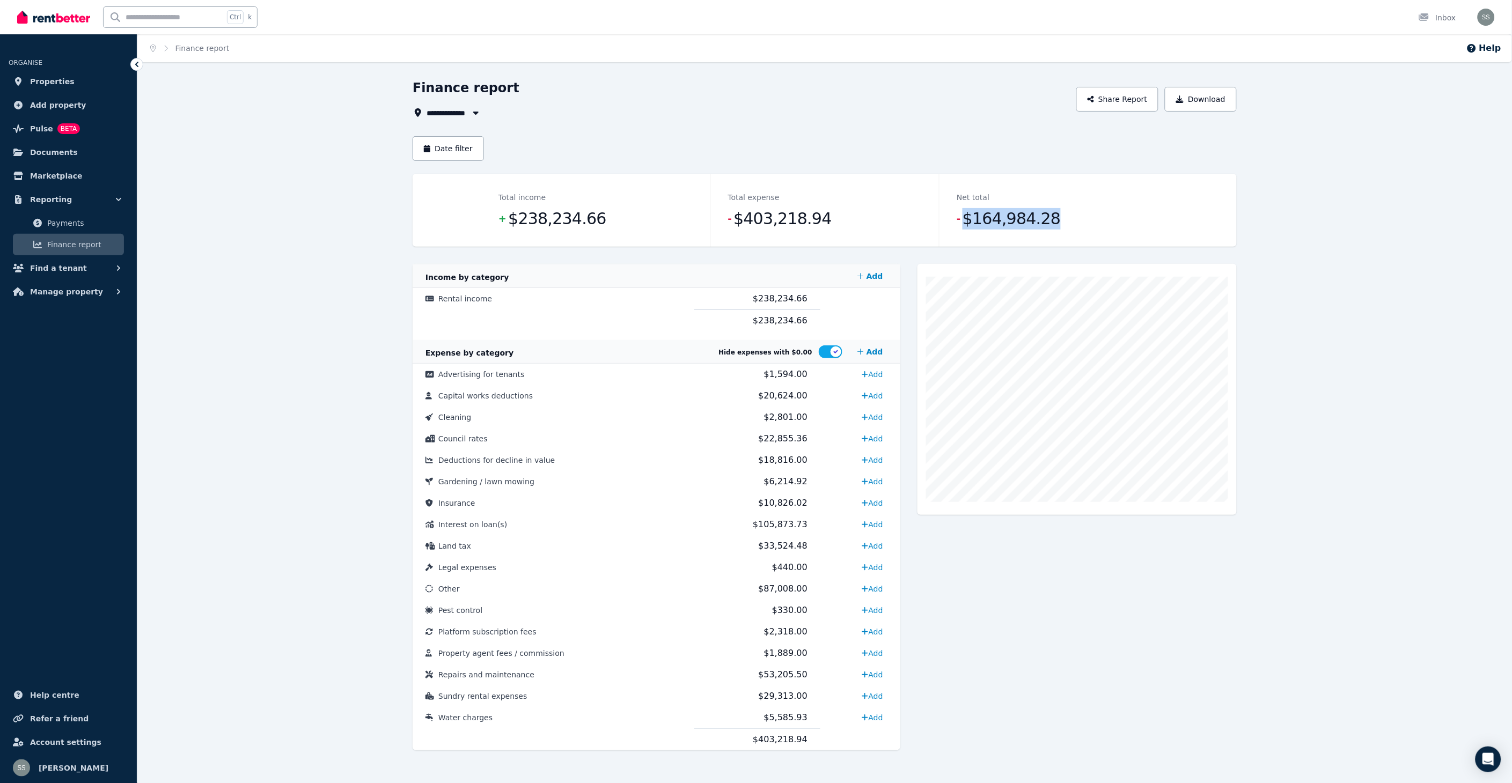
drag, startPoint x: 961, startPoint y: 217, endPoint x: 1068, endPoint y: 217, distance: 107.3
click at [1068, 217] on dd "- $164,984.28" at bounding box center [1053, 218] width 194 height 21
click at [43, 129] on span "Pulse" at bounding box center [41, 128] width 23 height 13
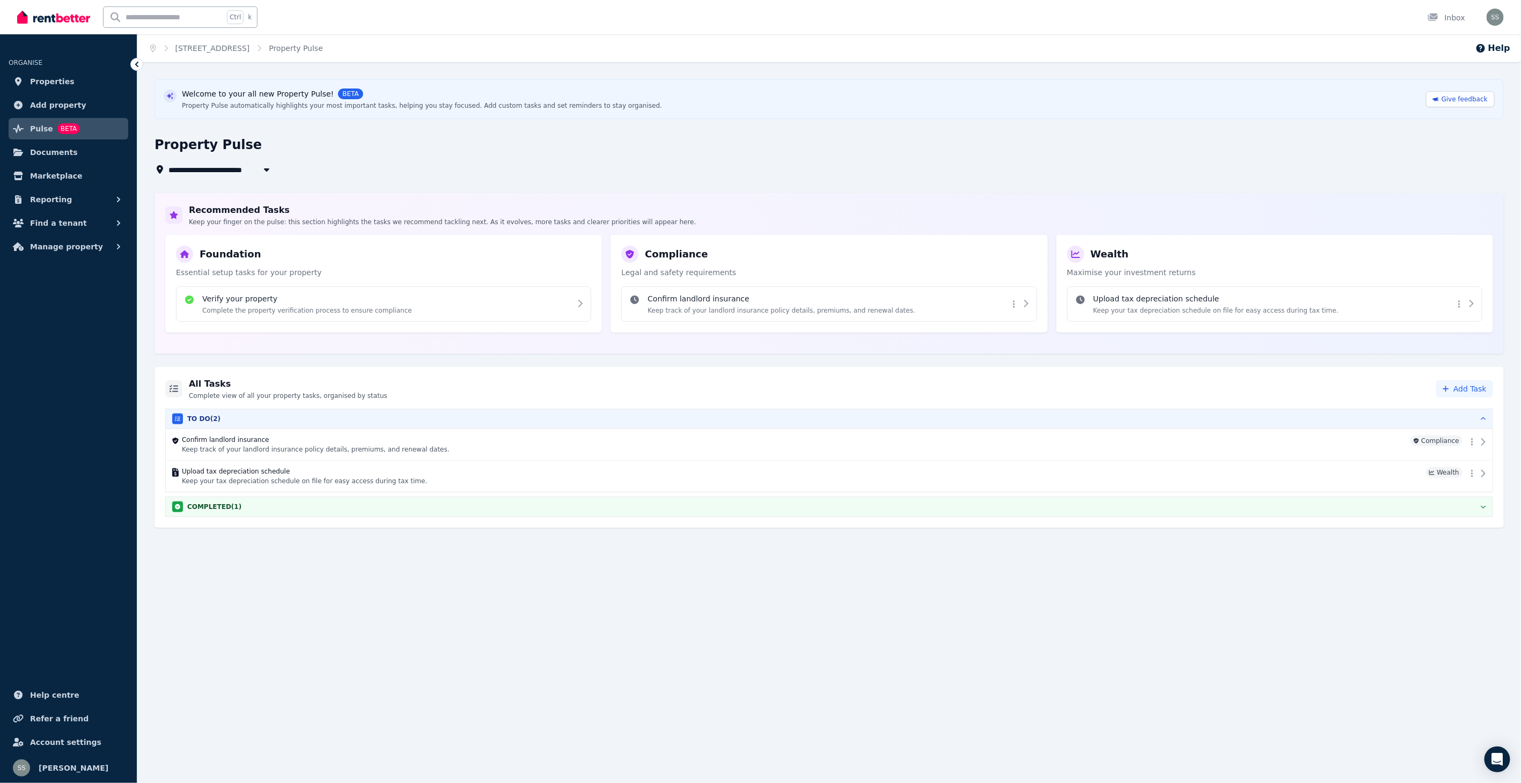
click at [269, 165] on icon "button" at bounding box center [266, 169] width 11 height 9
drag, startPoint x: 233, startPoint y: 208, endPoint x: 242, endPoint y: 197, distance: 14.4
click at [234, 206] on span "[STREET_ADDRESS][PERSON_NAME][PERSON_NAME]" at bounding box center [229, 209] width 108 height 11
click at [267, 170] on icon "button" at bounding box center [266, 169] width 5 height 3
click at [234, 209] on span "[STREET_ADDRESS][PERSON_NAME][PERSON_NAME]" at bounding box center [229, 209] width 108 height 11
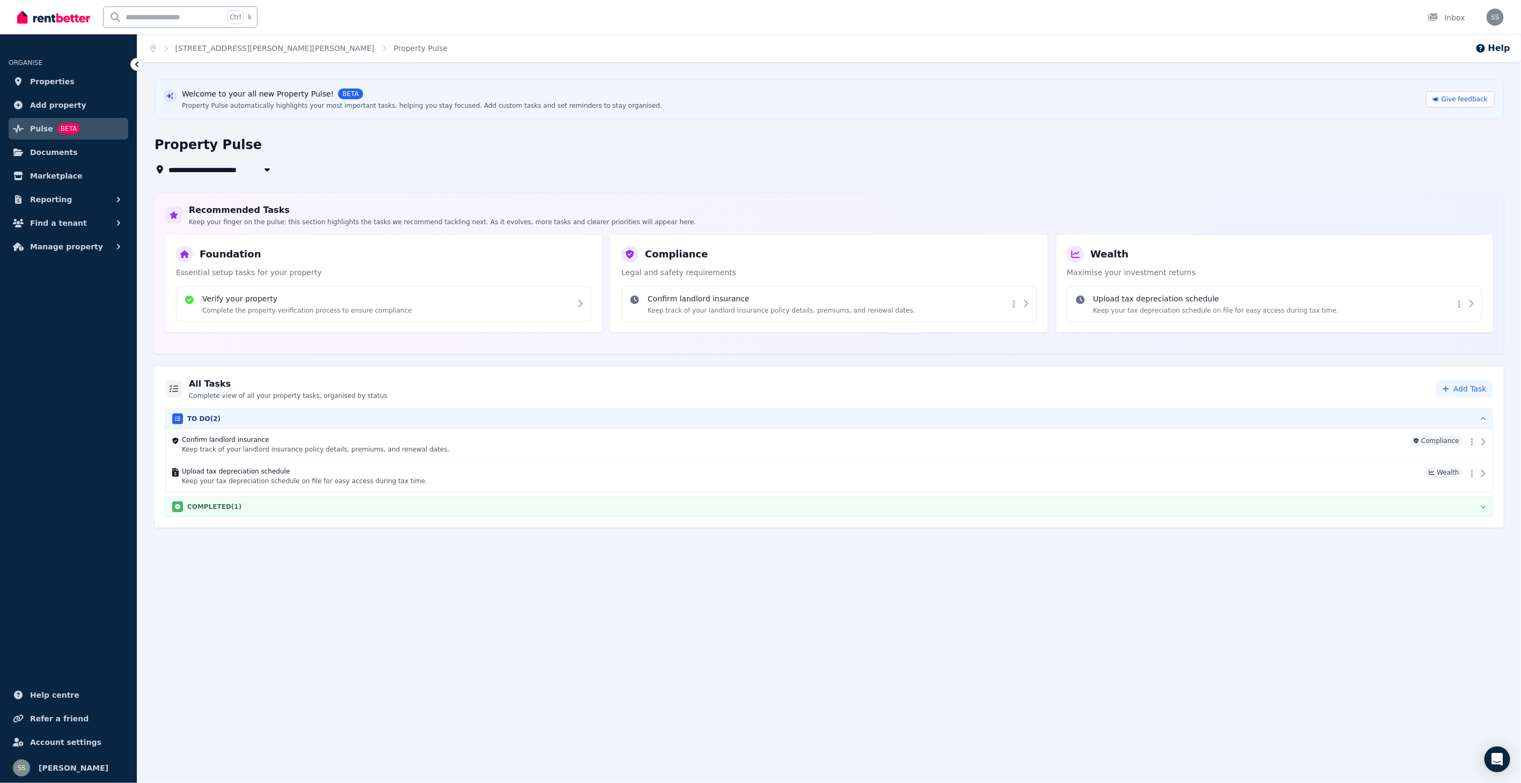
click at [237, 505] on div "COMPLETED ( 1 )" at bounding box center [829, 507] width 1314 height 11
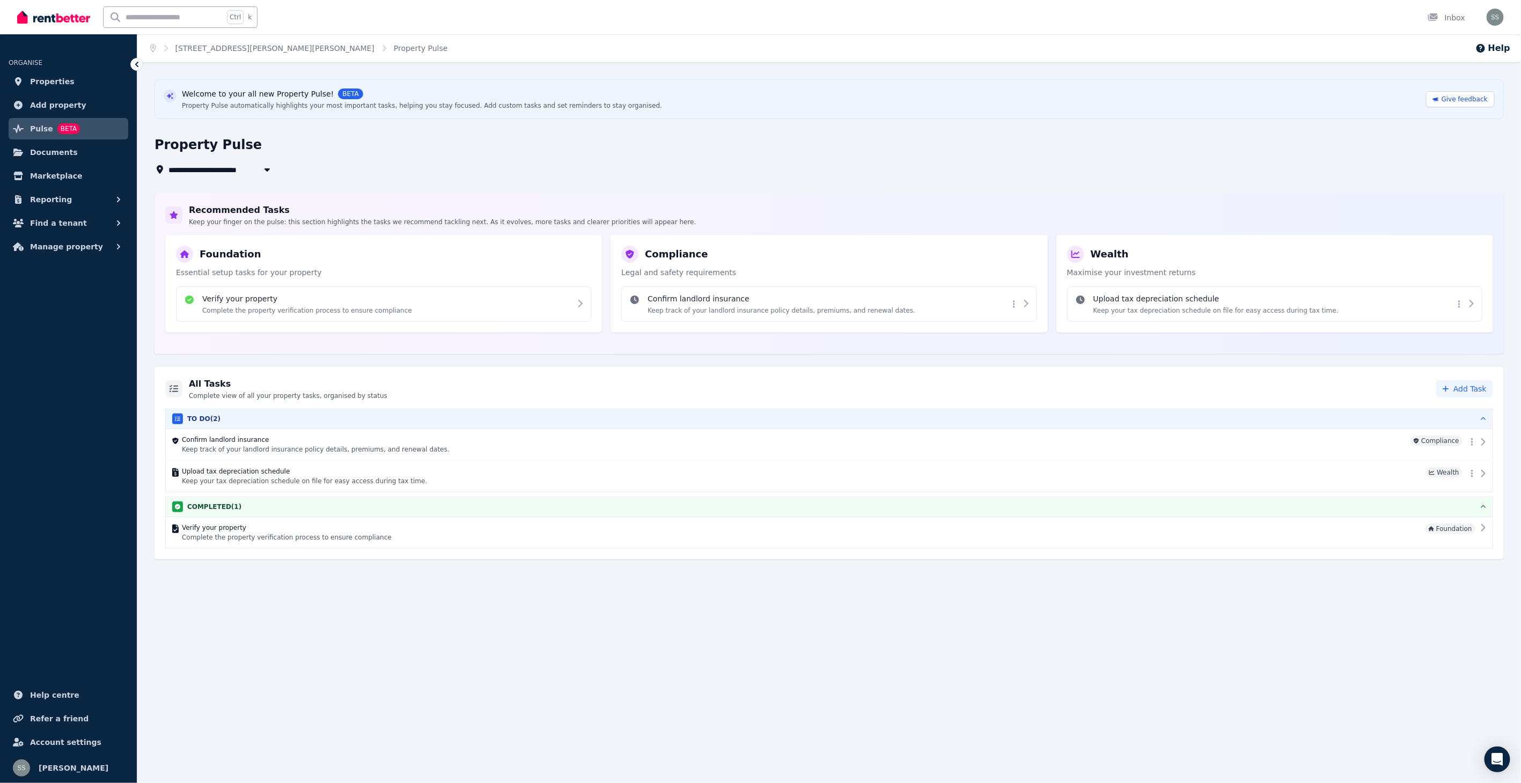
click at [270, 167] on icon "button" at bounding box center [267, 169] width 11 height 9
click at [229, 183] on li "[STREET_ADDRESS]" at bounding box center [235, 189] width 134 height 19
type input "**********"
click at [266, 265] on div "Foundation Essential setup tasks for your property" at bounding box center [383, 262] width 415 height 32
click at [355, 312] on p "Complete the property verification process to ensure compliance" at bounding box center [307, 310] width 210 height 9
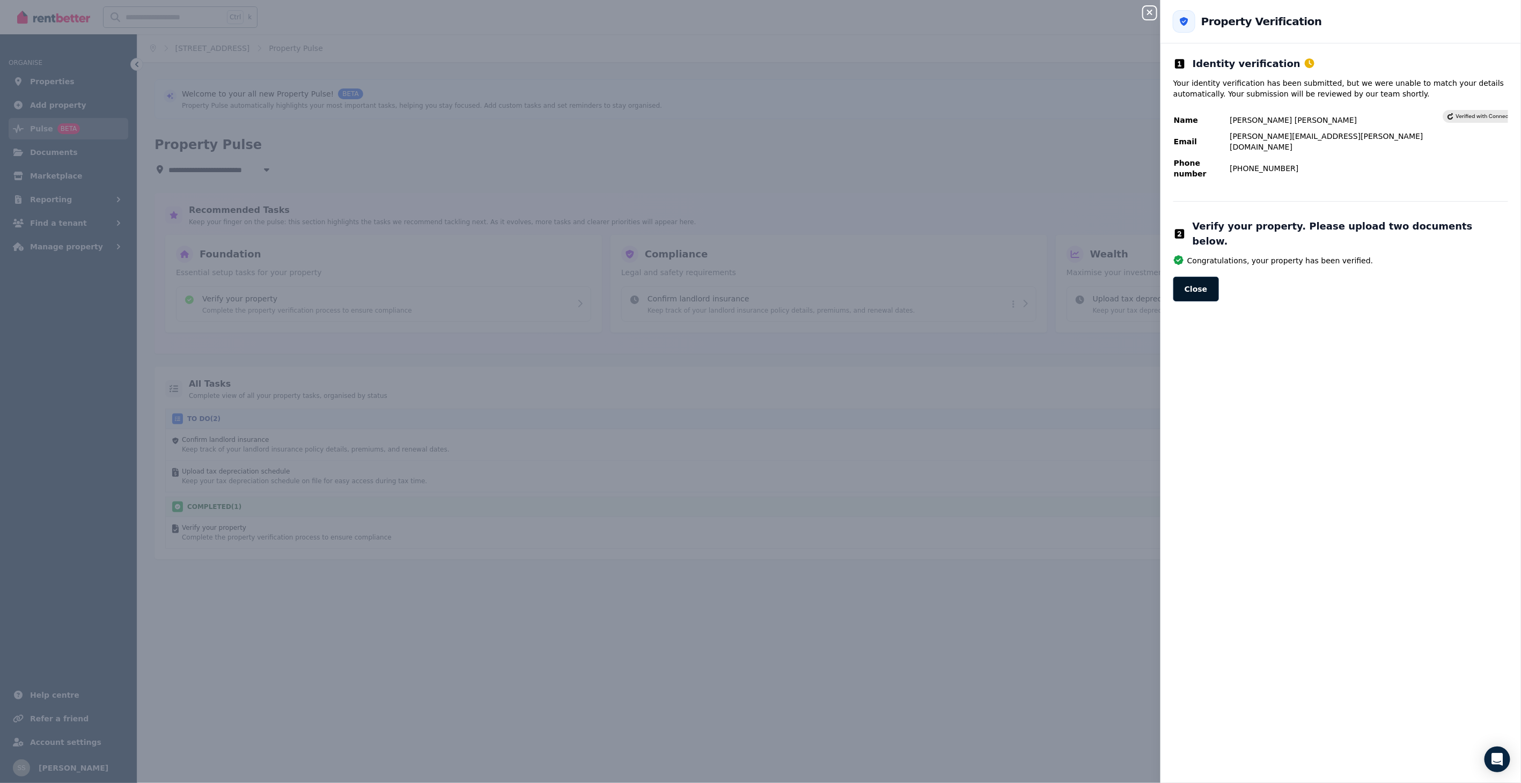
click at [1202, 277] on button "Close" at bounding box center [1196, 289] width 46 height 25
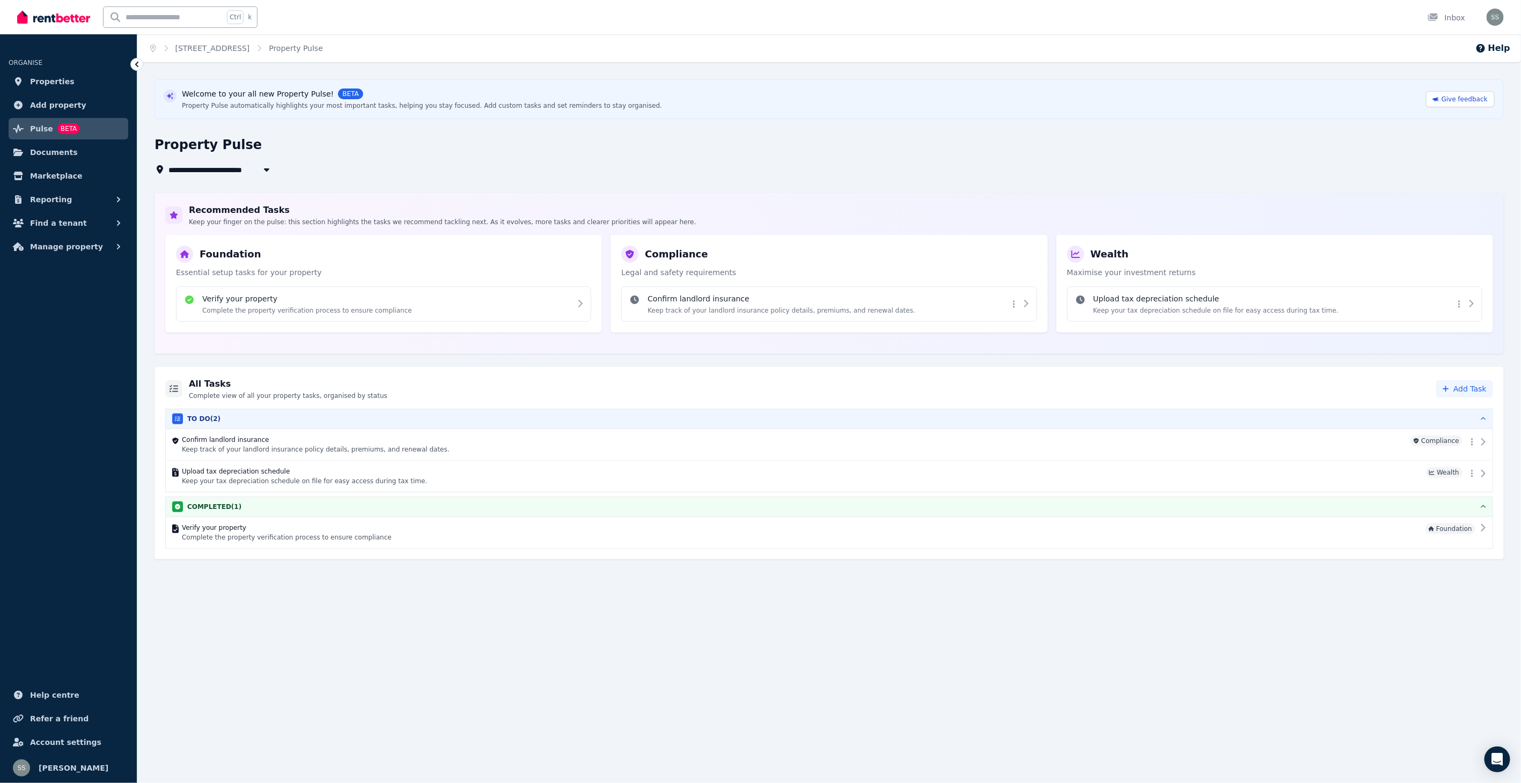
click at [448, 388] on div "All Tasks Complete view of all your property tasks, organised by status Add Task" at bounding box center [829, 389] width 1328 height 23
click at [51, 80] on span "Properties" at bounding box center [52, 81] width 45 height 13
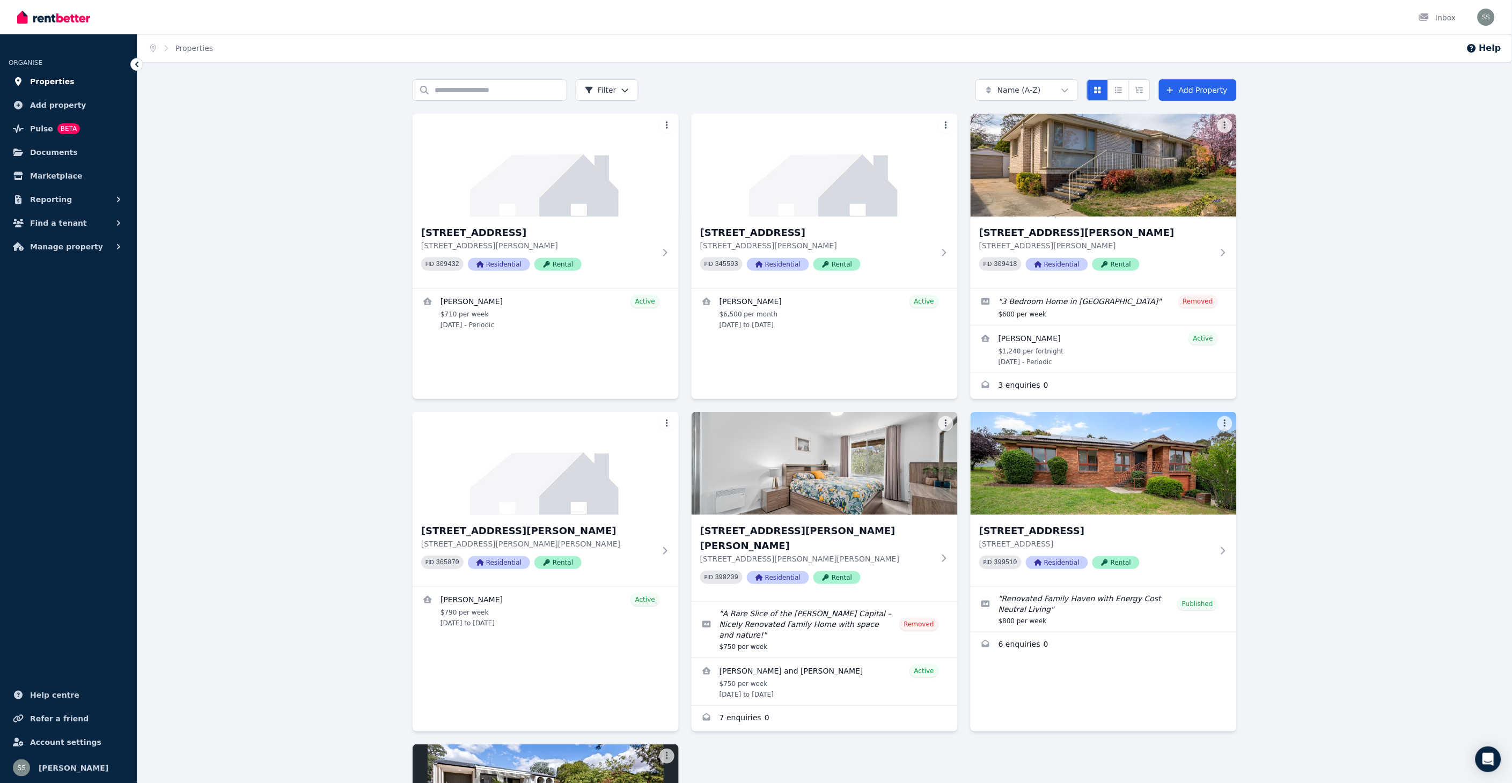
click at [46, 81] on span "Properties" at bounding box center [52, 81] width 45 height 13
click at [53, 76] on span "Properties" at bounding box center [52, 81] width 45 height 13
click at [131, 64] on icon at bounding box center [136, 64] width 11 height 11
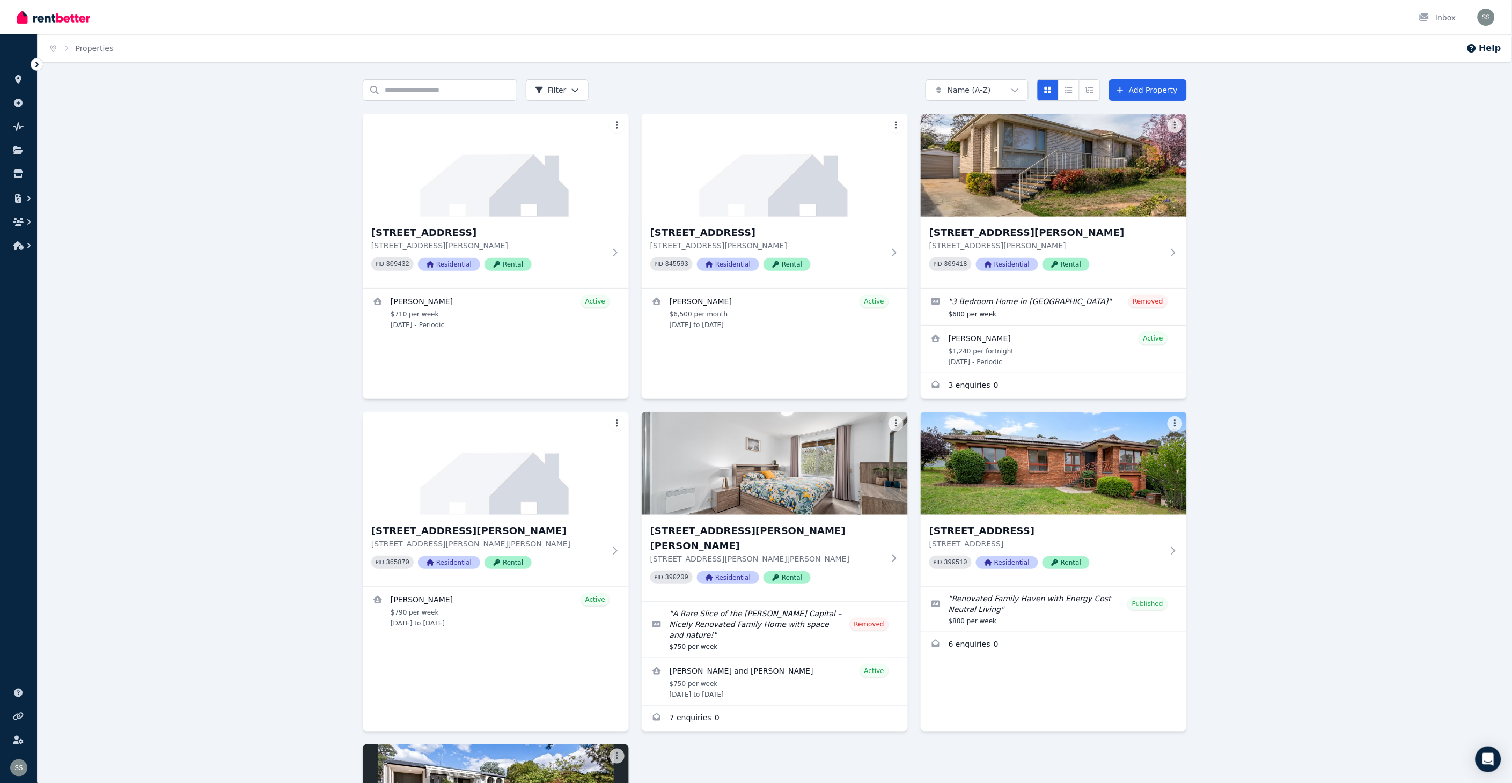
click at [35, 62] on icon at bounding box center [37, 64] width 11 height 11
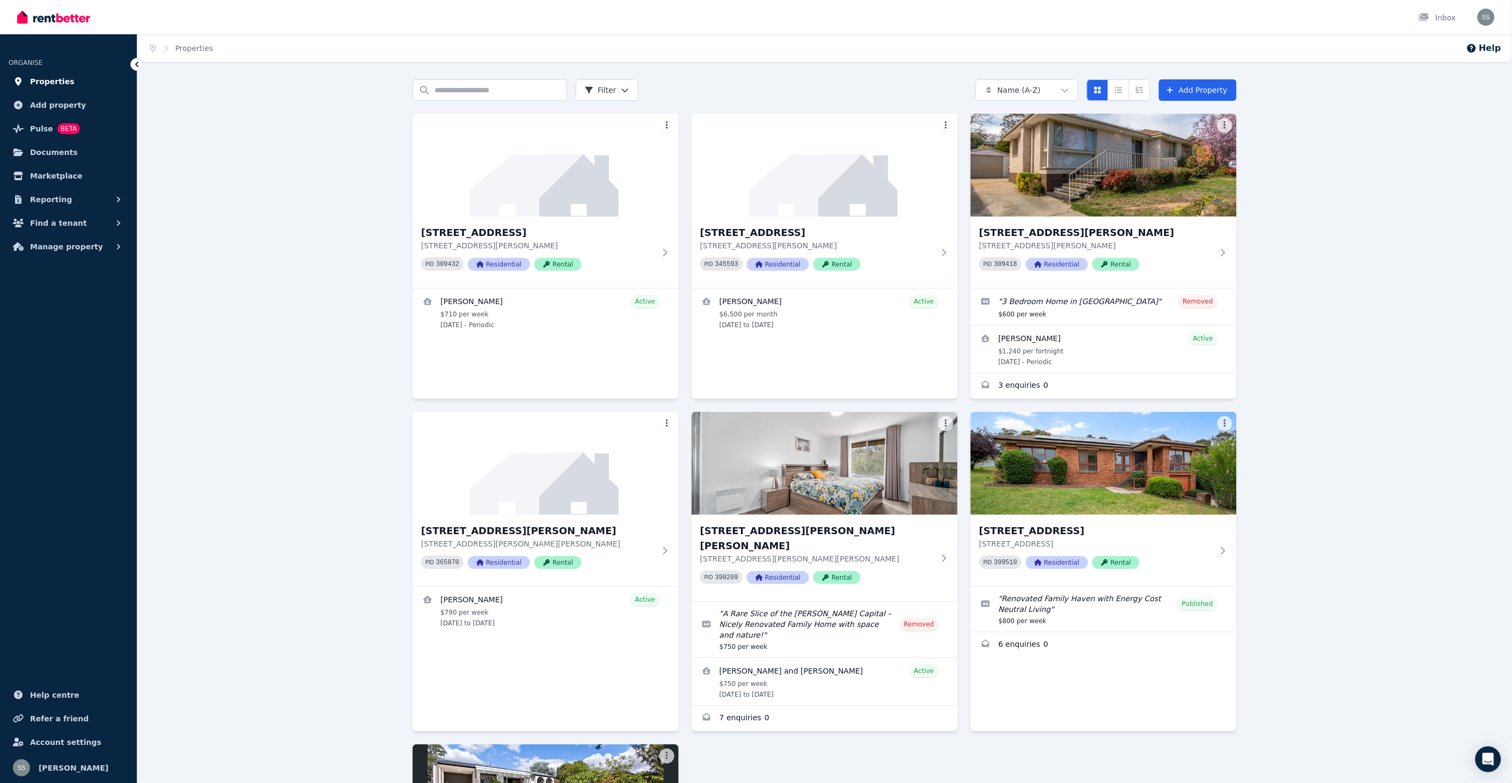
click at [50, 81] on span "Properties" at bounding box center [52, 81] width 45 height 13
click at [43, 151] on span "Documents" at bounding box center [54, 152] width 48 height 13
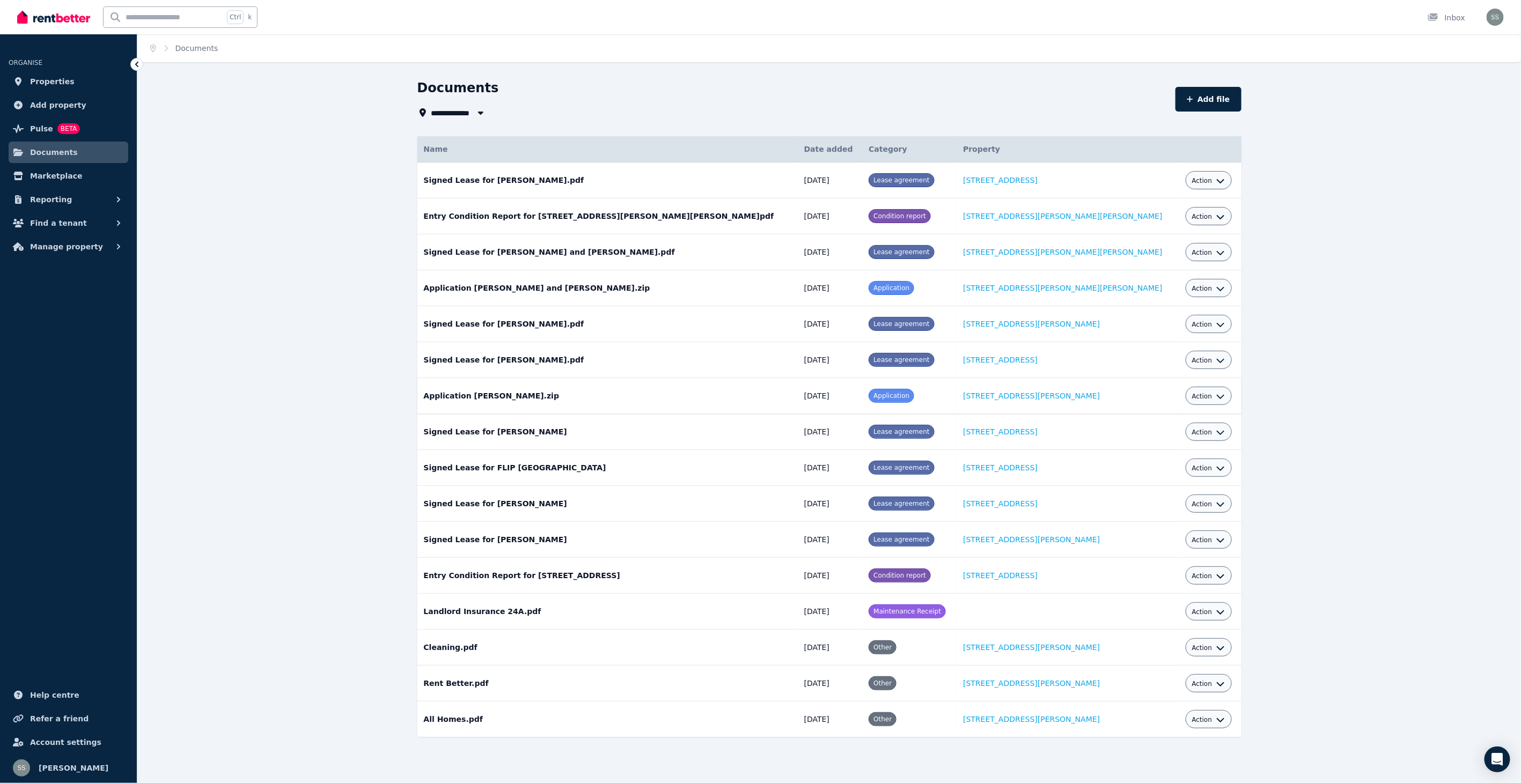
click at [1216, 396] on icon "button" at bounding box center [1220, 396] width 9 height 9
click at [1130, 439] on link "View" at bounding box center [1175, 439] width 103 height 19
click at [1217, 396] on icon "button" at bounding box center [1221, 397] width 8 height 4
click at [1140, 441] on link "View" at bounding box center [1175, 439] width 103 height 19
click at [1216, 400] on icon "button" at bounding box center [1220, 396] width 9 height 9
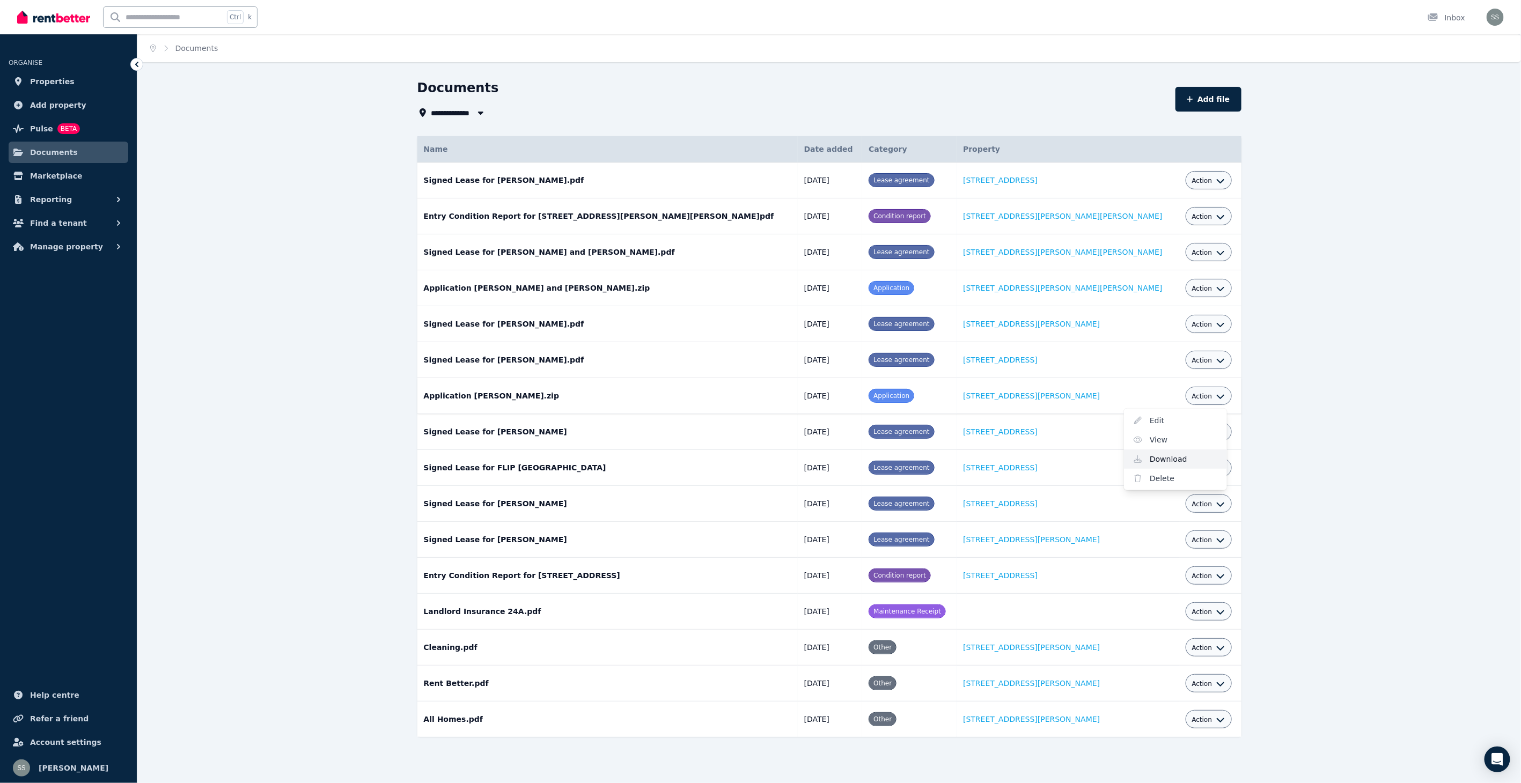
click at [1146, 459] on link "Download" at bounding box center [1175, 459] width 103 height 19
click at [44, 79] on span "Properties" at bounding box center [52, 81] width 45 height 13
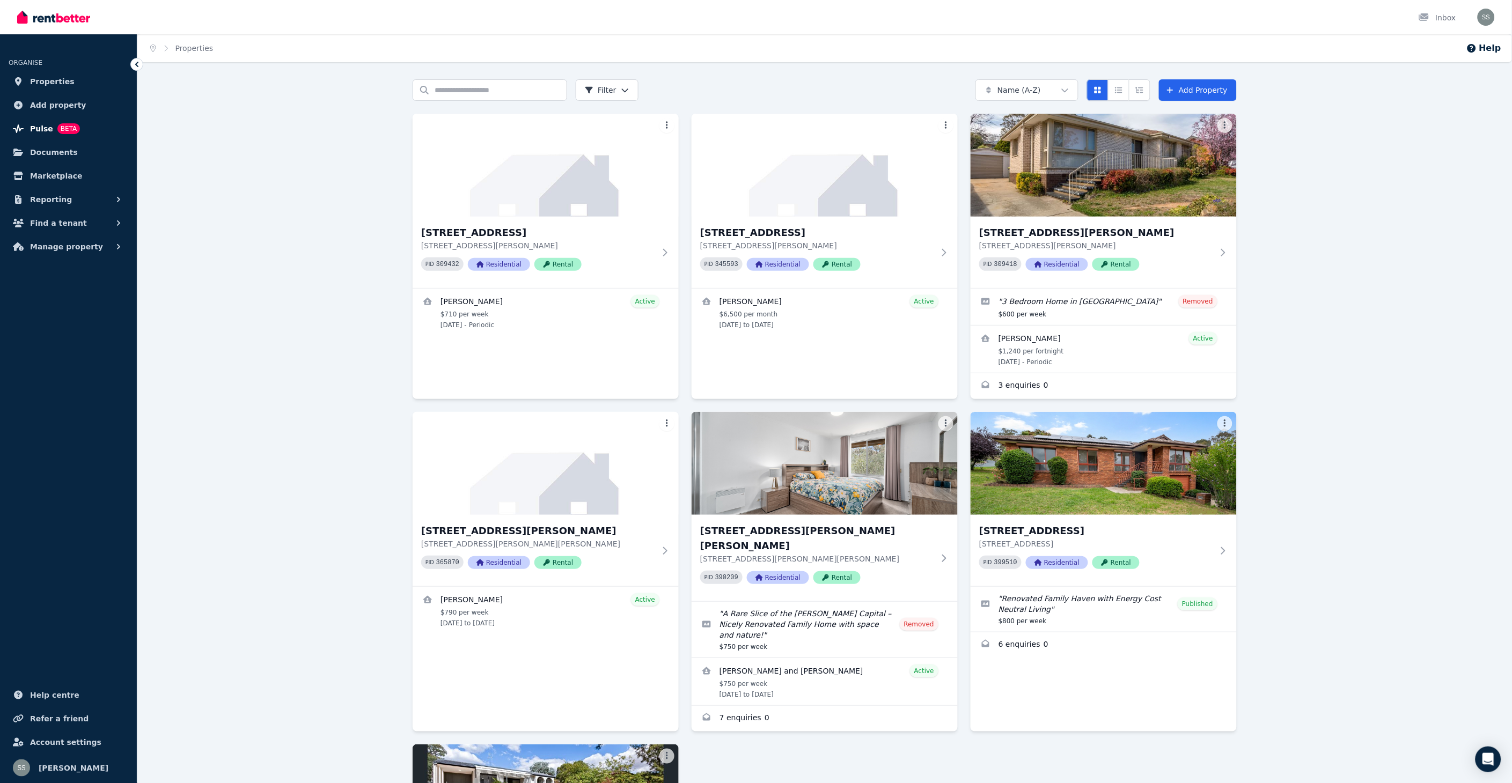
click at [38, 127] on span "Pulse" at bounding box center [41, 128] width 23 height 13
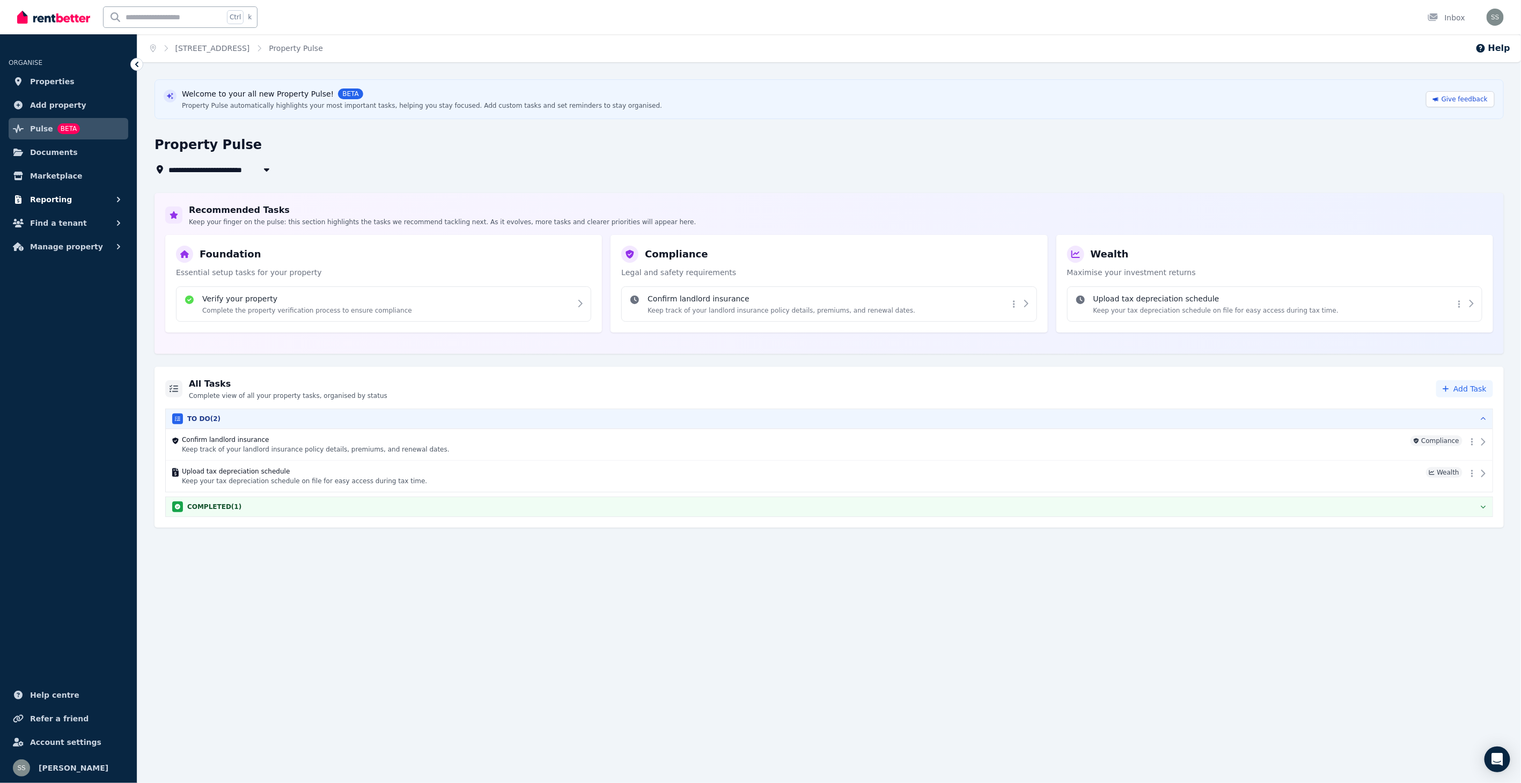
click at [51, 194] on span "Reporting" at bounding box center [51, 199] width 42 height 13
click at [65, 222] on span "Payments" at bounding box center [83, 223] width 72 height 13
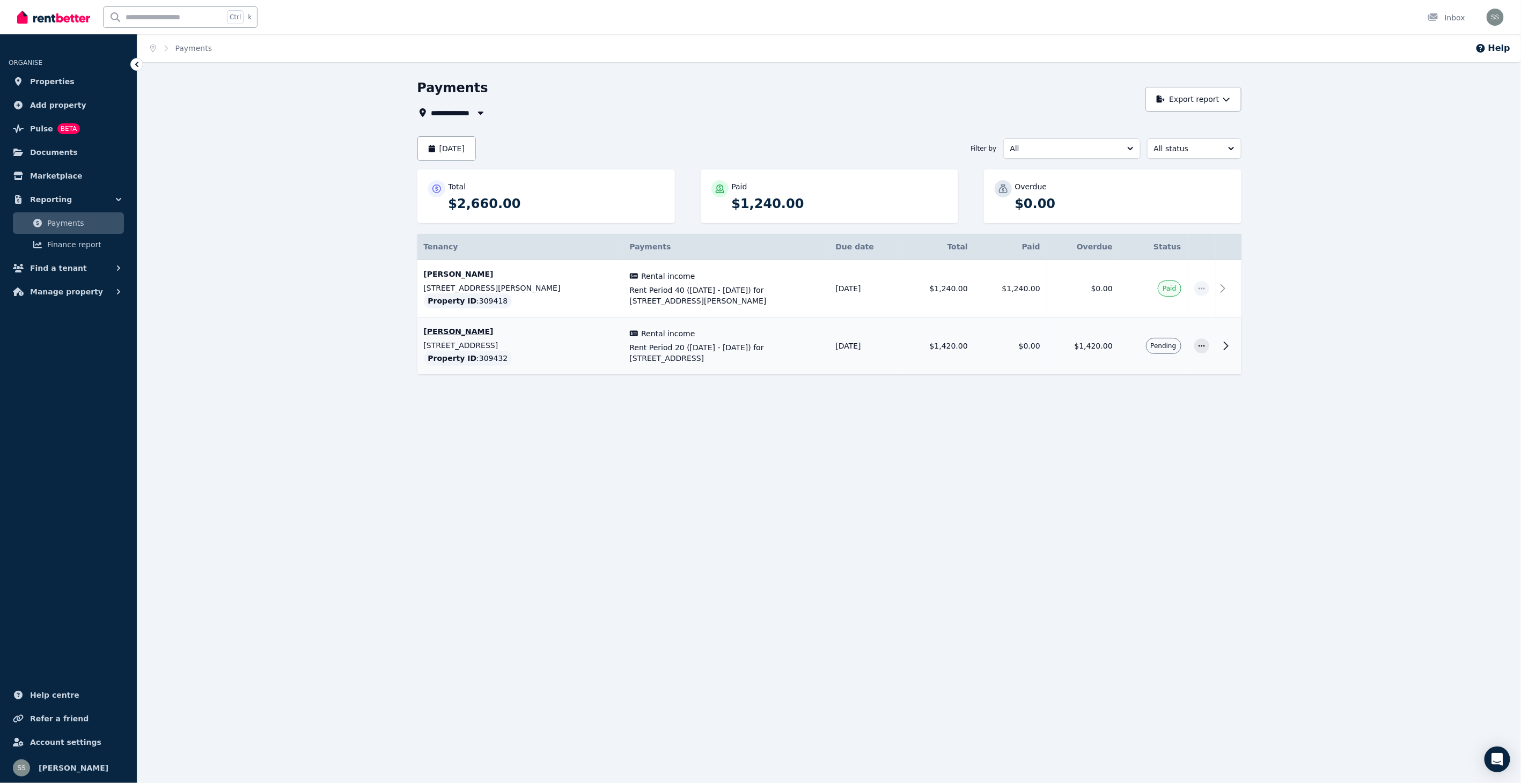
click at [647, 351] on span "Rent Period 20 (07/09/2025 - 20/09/2025) for 6A Bear Place, Chisholm" at bounding box center [726, 352] width 193 height 21
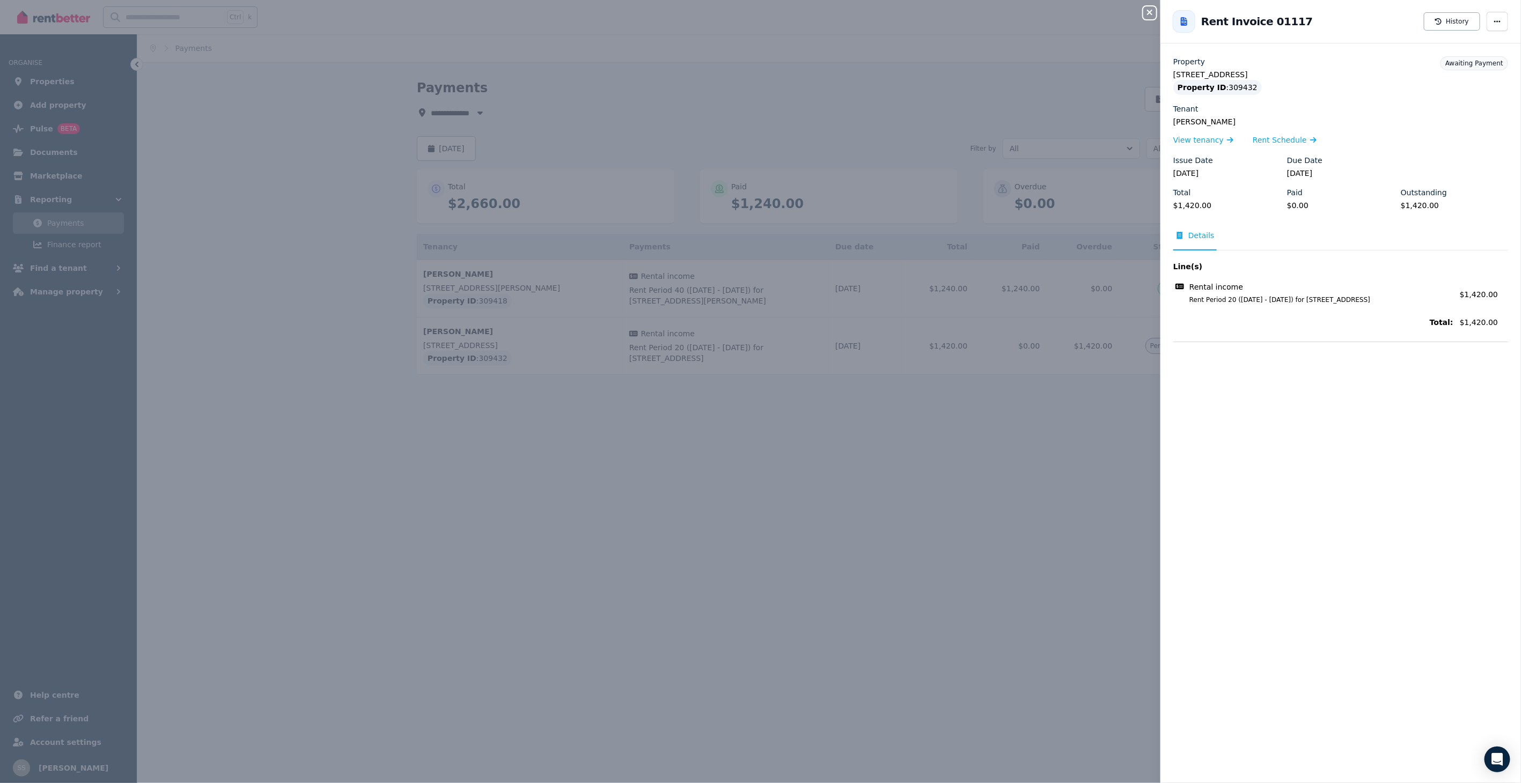
click at [1199, 232] on span "Details" at bounding box center [1201, 235] width 26 height 11
click at [1202, 233] on span "Details" at bounding box center [1201, 235] width 26 height 11
click at [1279, 140] on span "Rent Schedule" at bounding box center [1280, 140] width 54 height 11
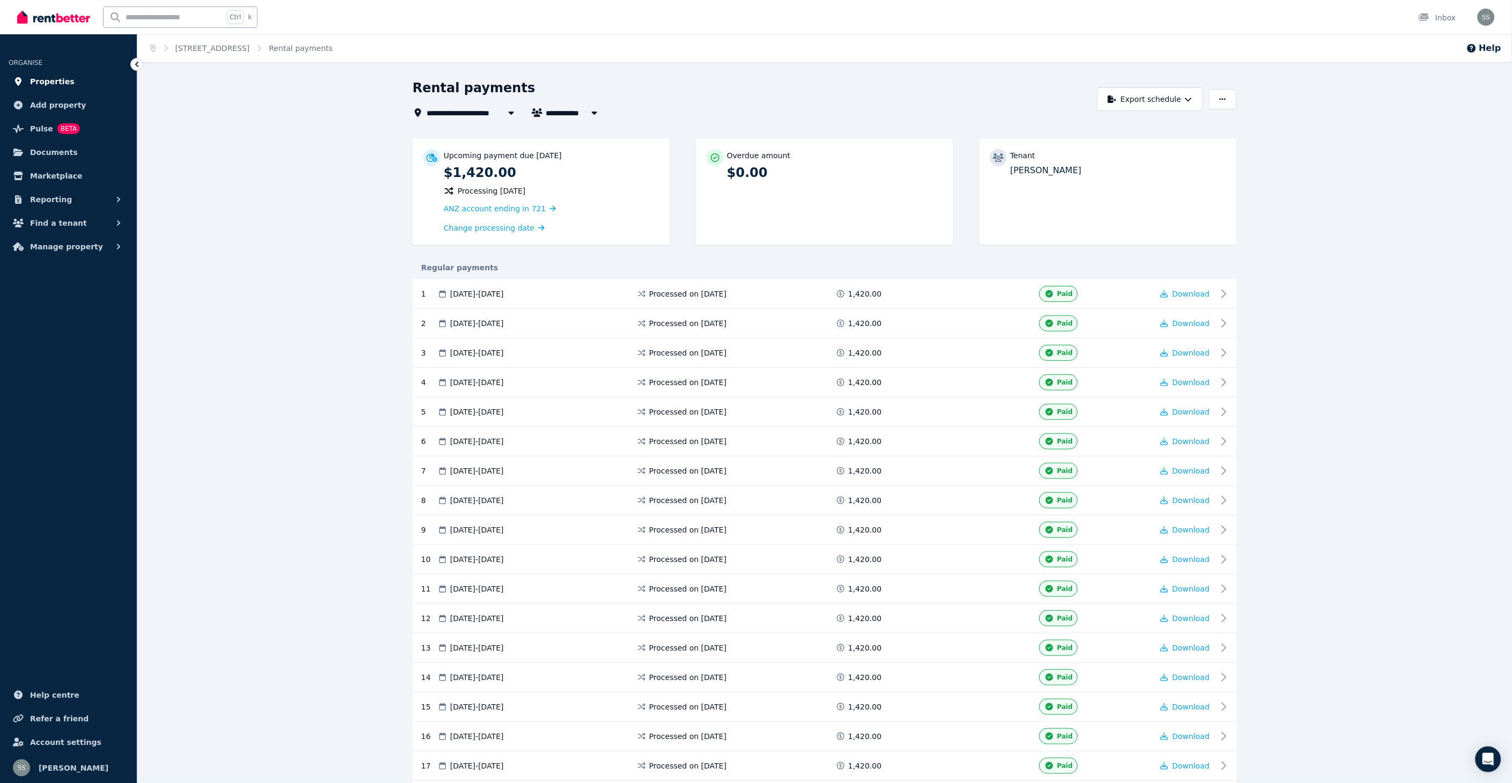
click at [43, 77] on span "Properties" at bounding box center [52, 81] width 45 height 13
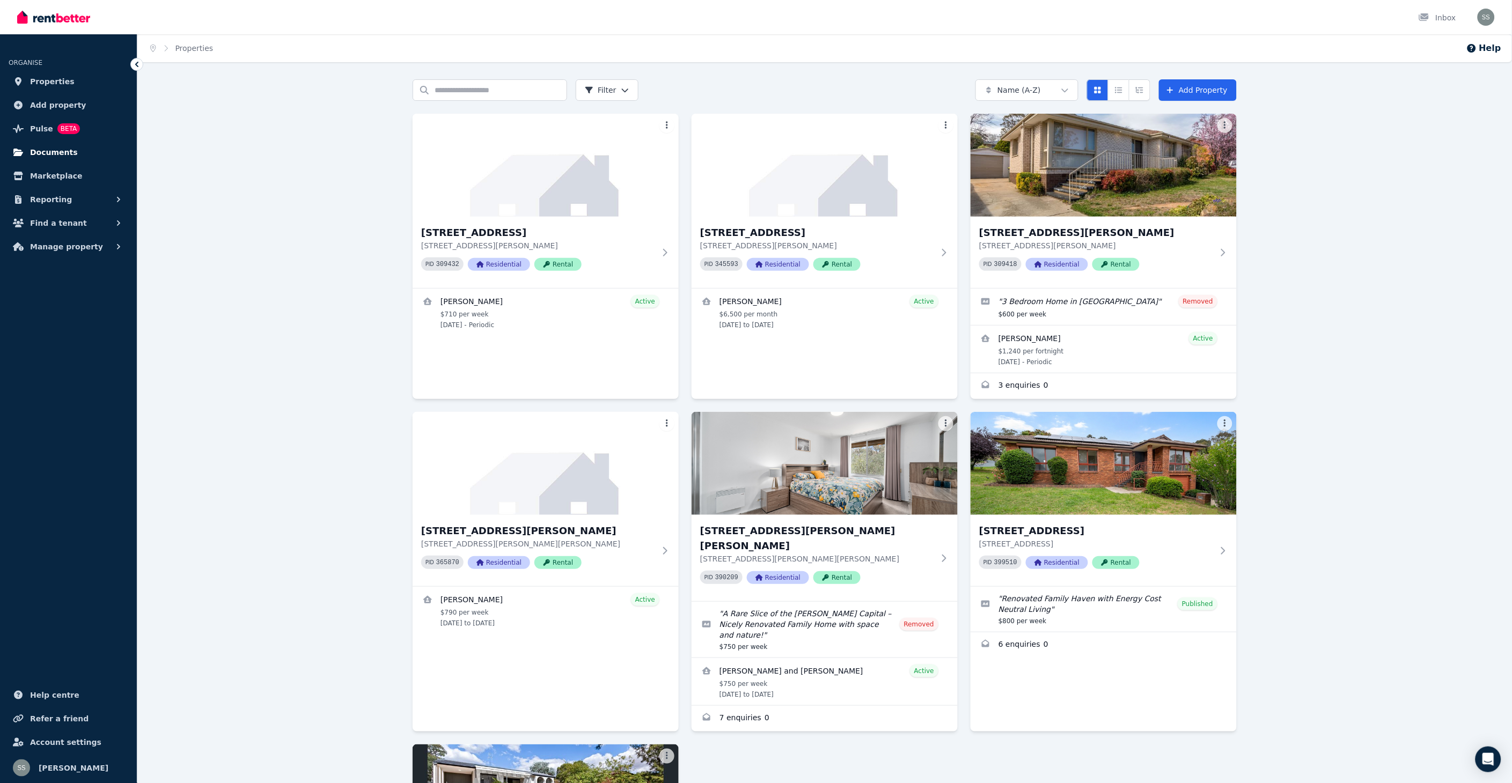
click at [47, 150] on span "Documents" at bounding box center [54, 152] width 48 height 13
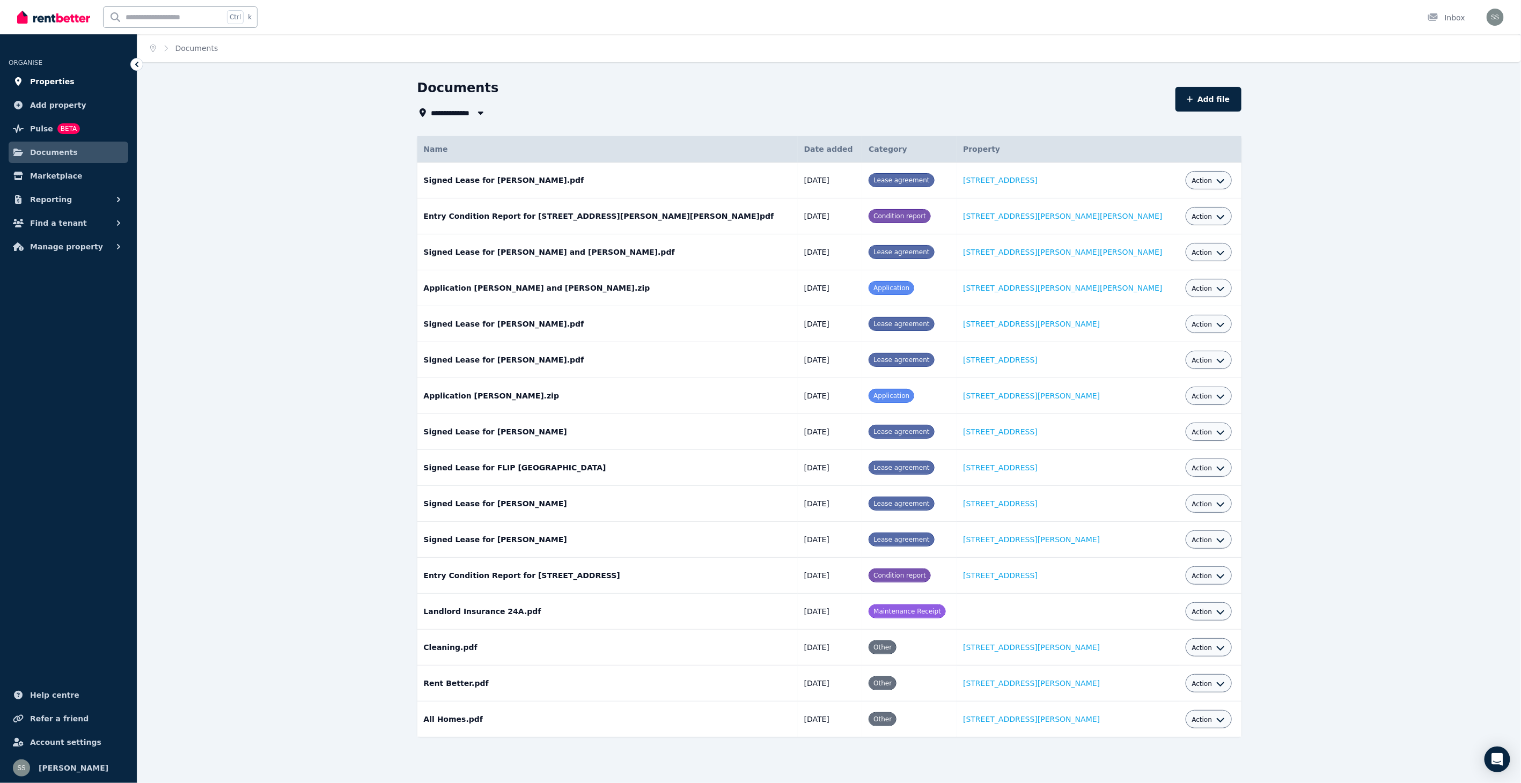
click at [56, 78] on span "Properties" at bounding box center [52, 81] width 45 height 13
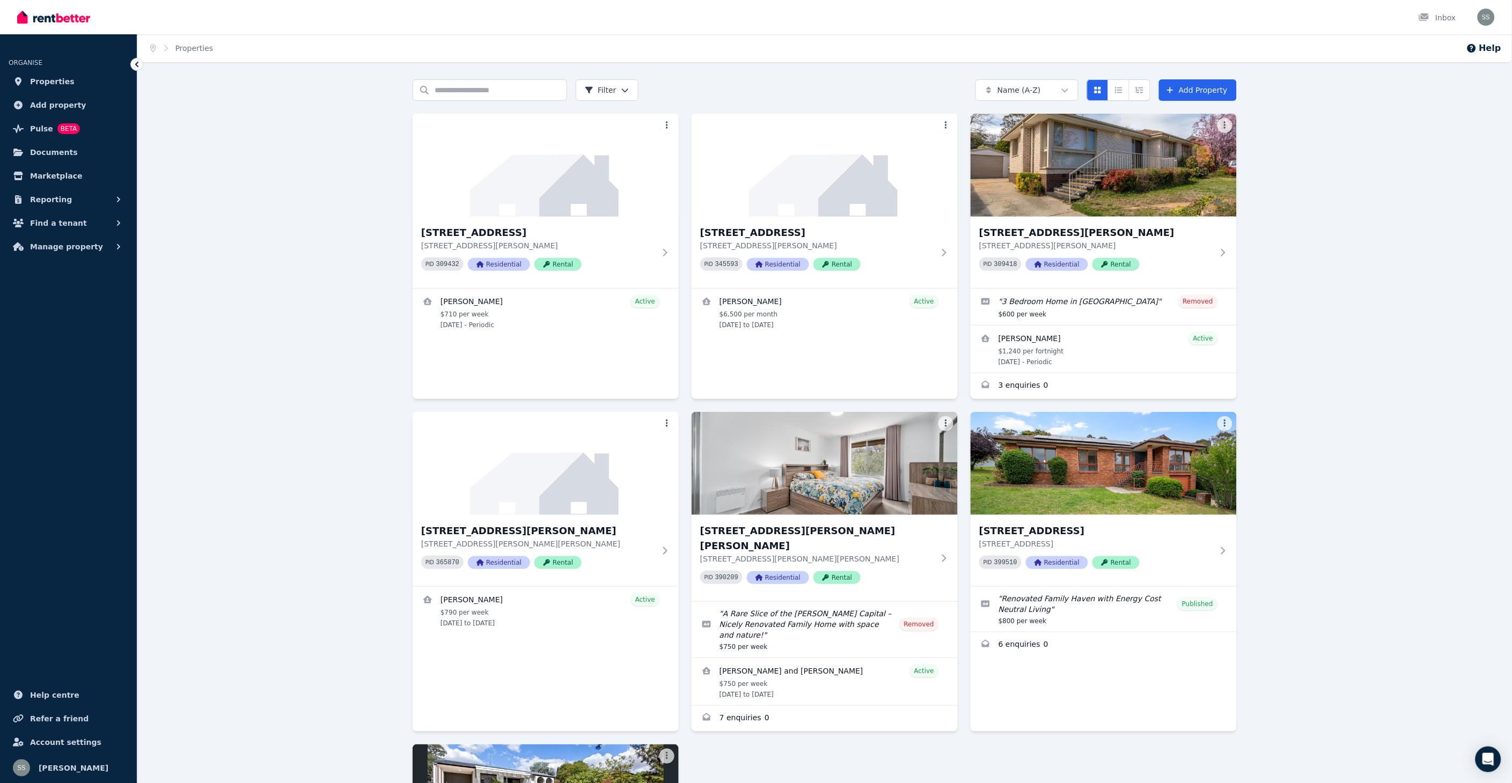
scroll to position [271, 0]
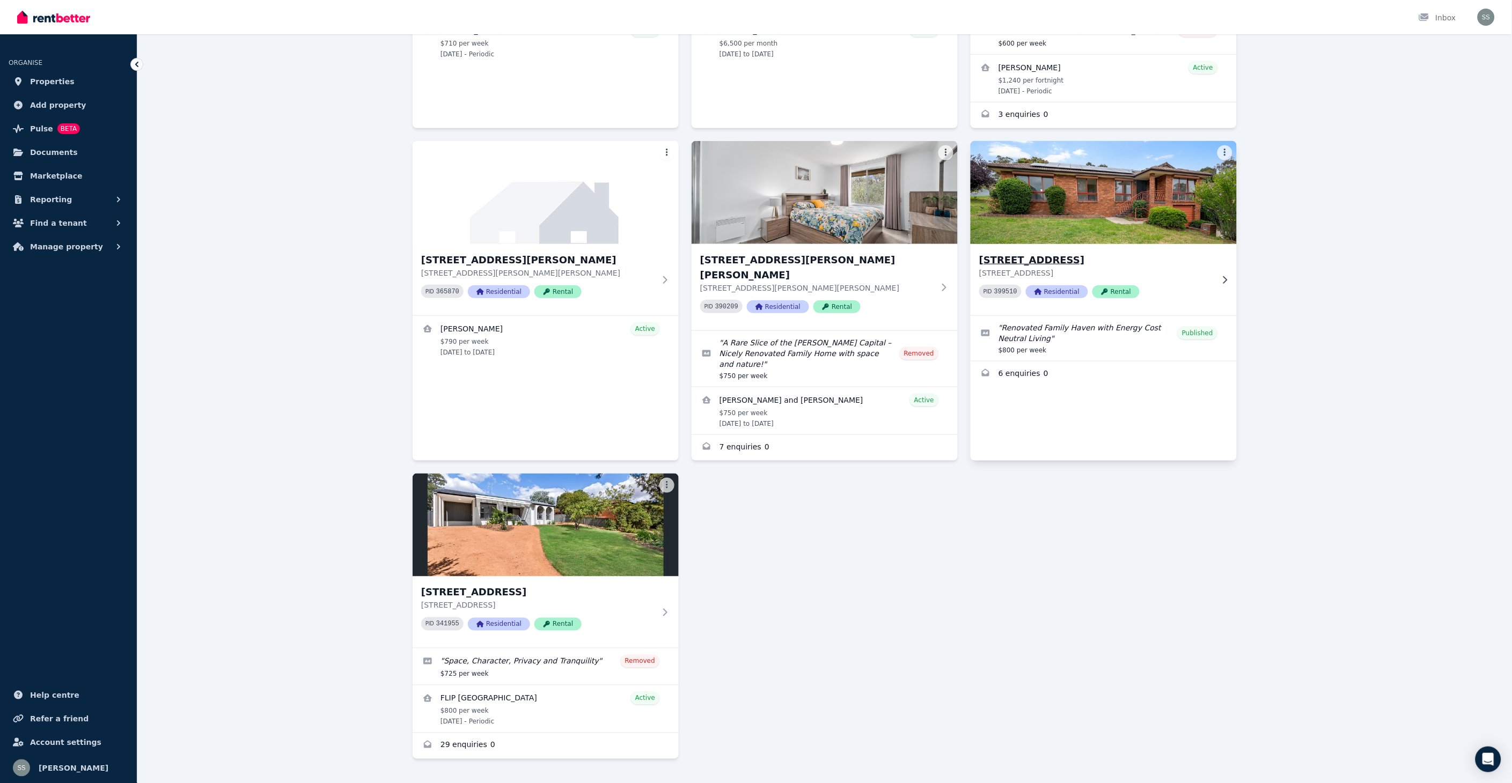
click at [1087, 261] on h3 "[STREET_ADDRESS]" at bounding box center [1096, 260] width 234 height 15
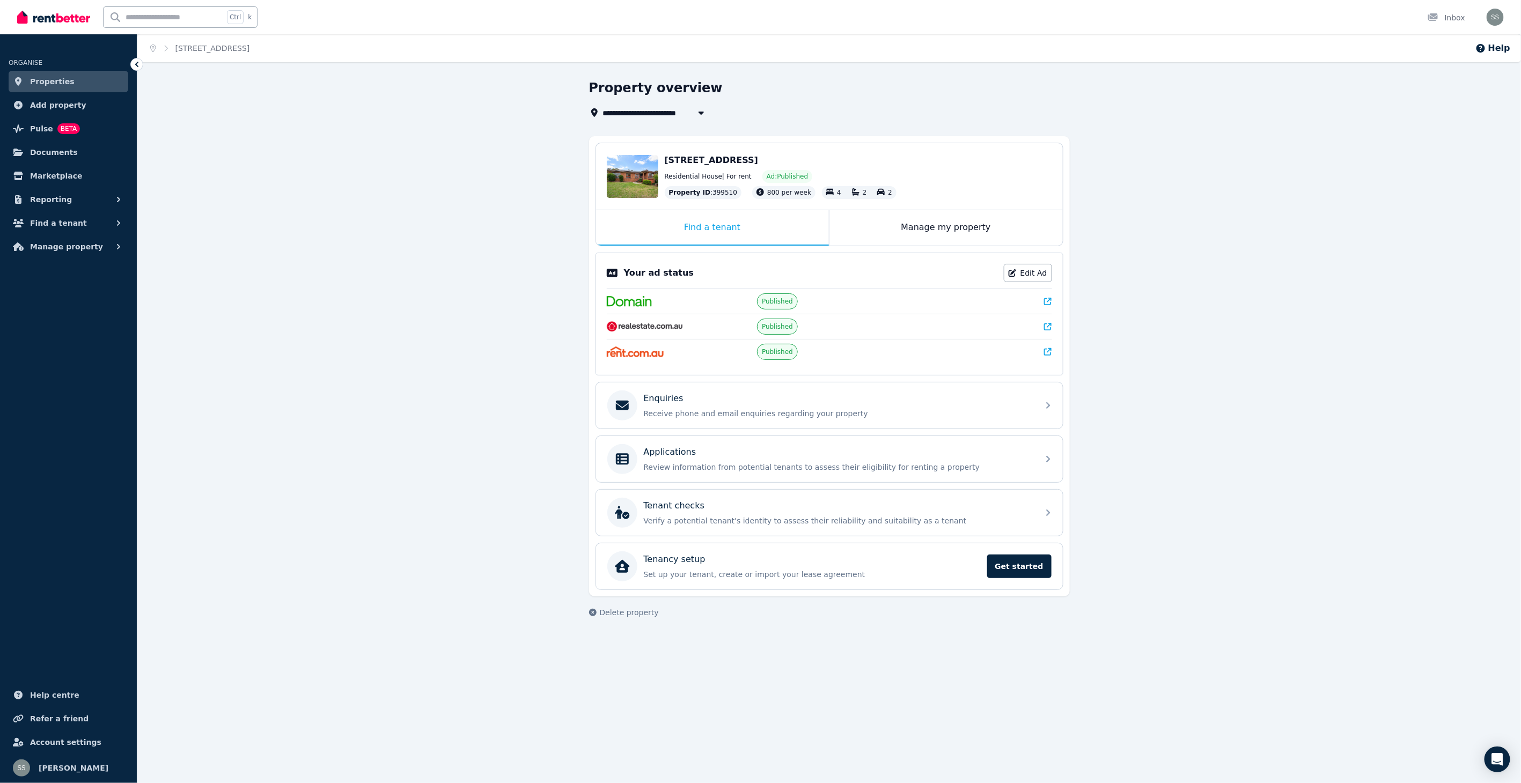
click at [1047, 327] on icon at bounding box center [1048, 327] width 8 height 8
click at [1043, 269] on link "Edit Ad" at bounding box center [1028, 273] width 48 height 18
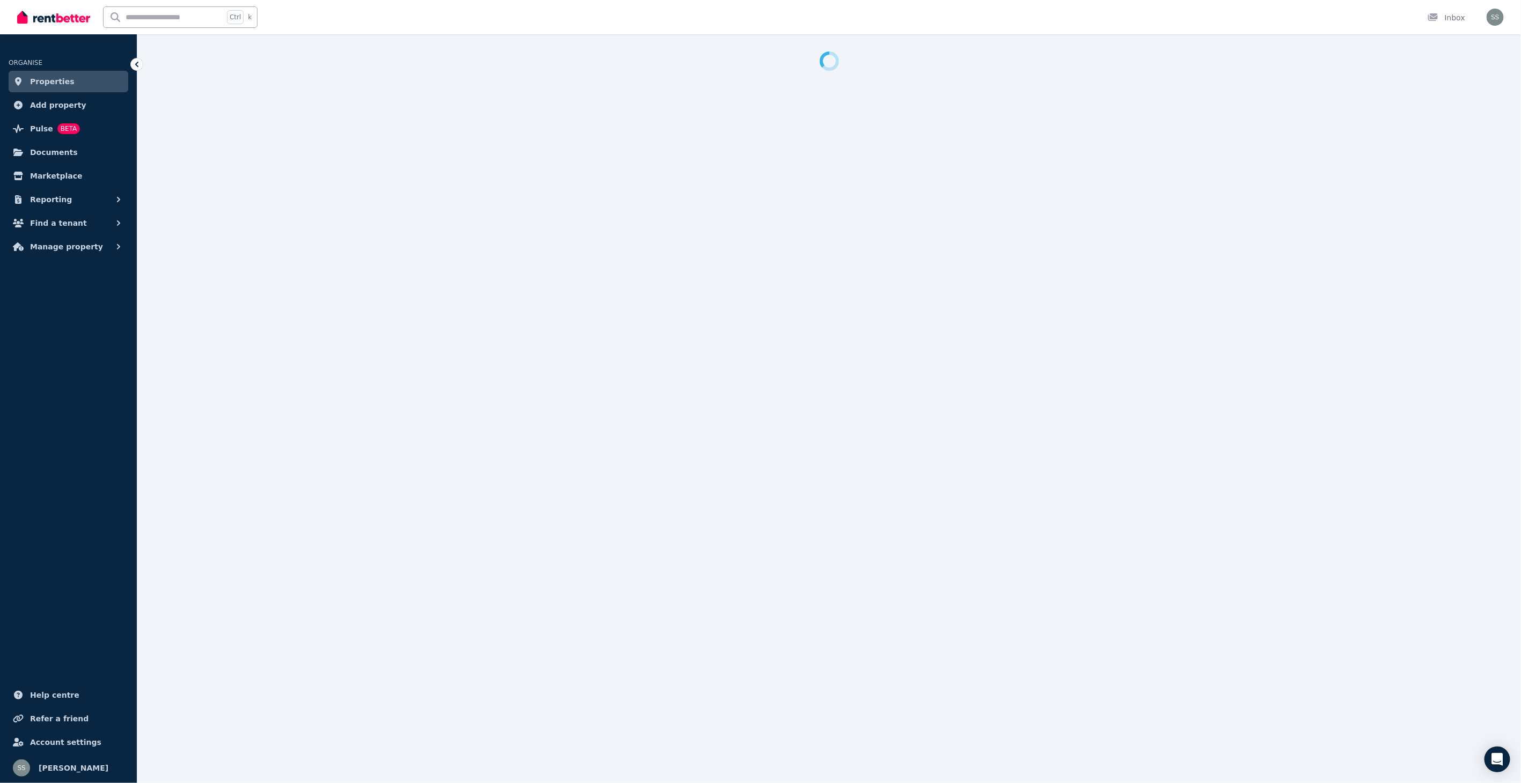
select select "**********"
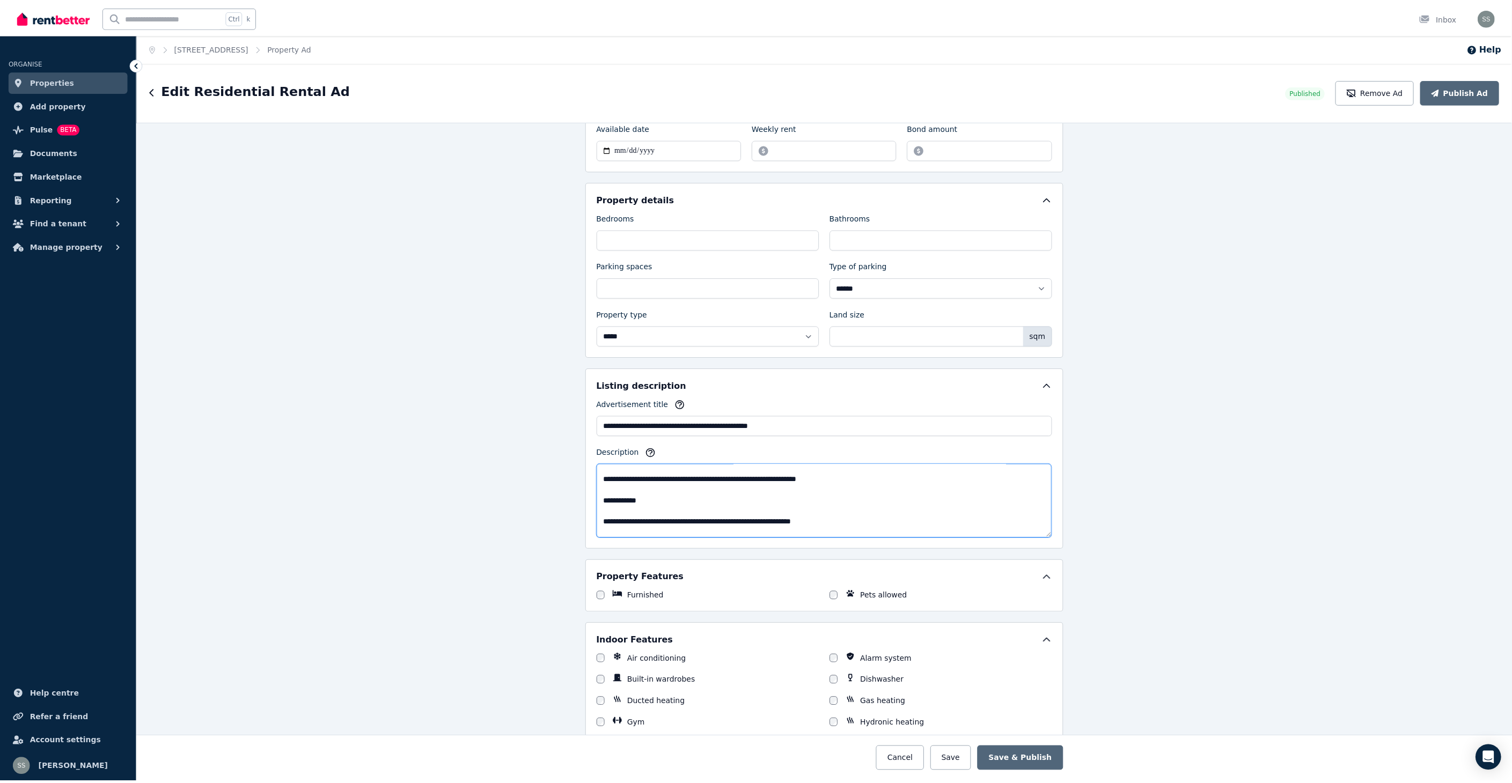
scroll to position [357, 0]
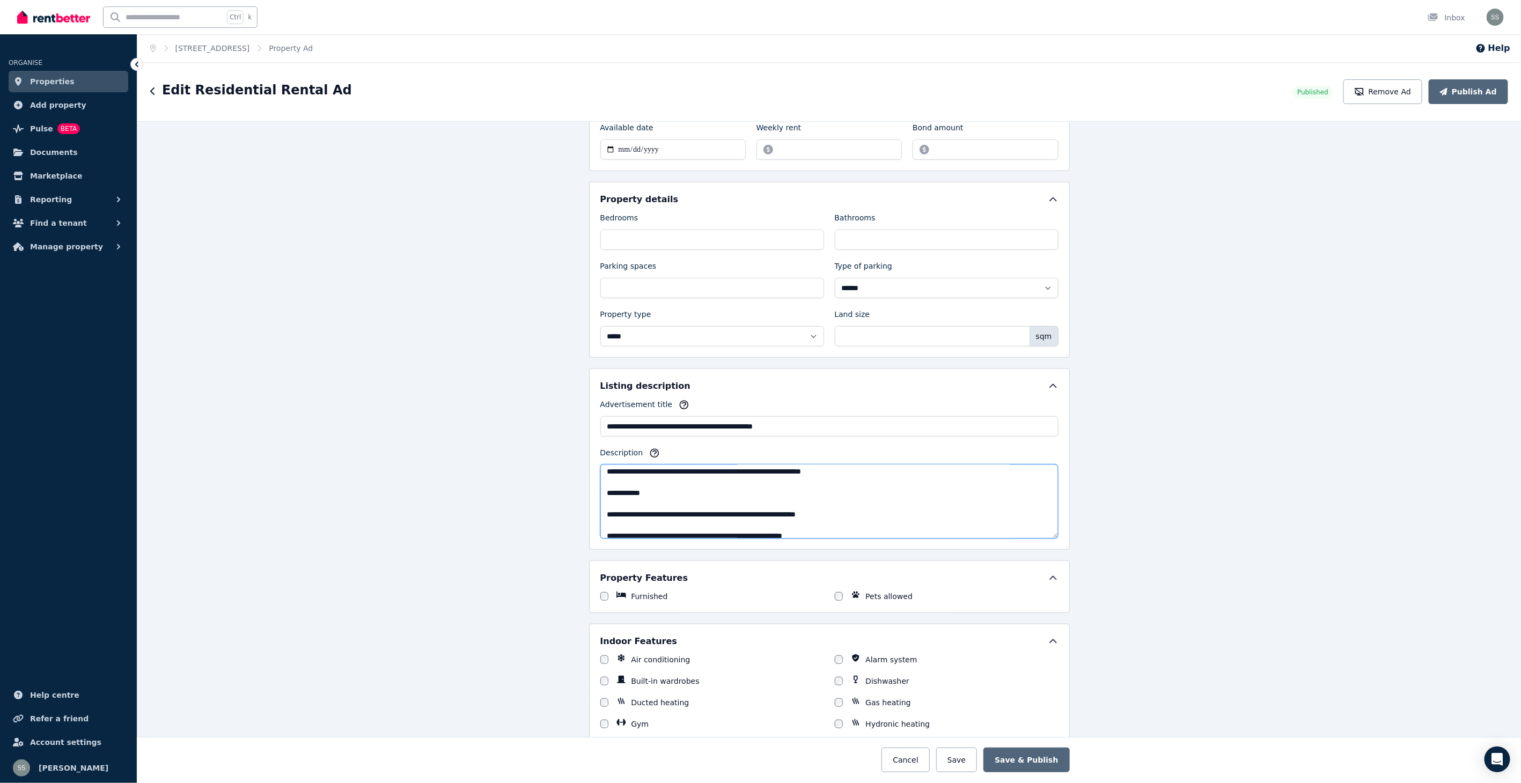
click at [676, 495] on textarea "Description" at bounding box center [829, 502] width 458 height 74
type textarea "**********"
click at [1038, 757] on button "Save & Publish" at bounding box center [1026, 760] width 86 height 25
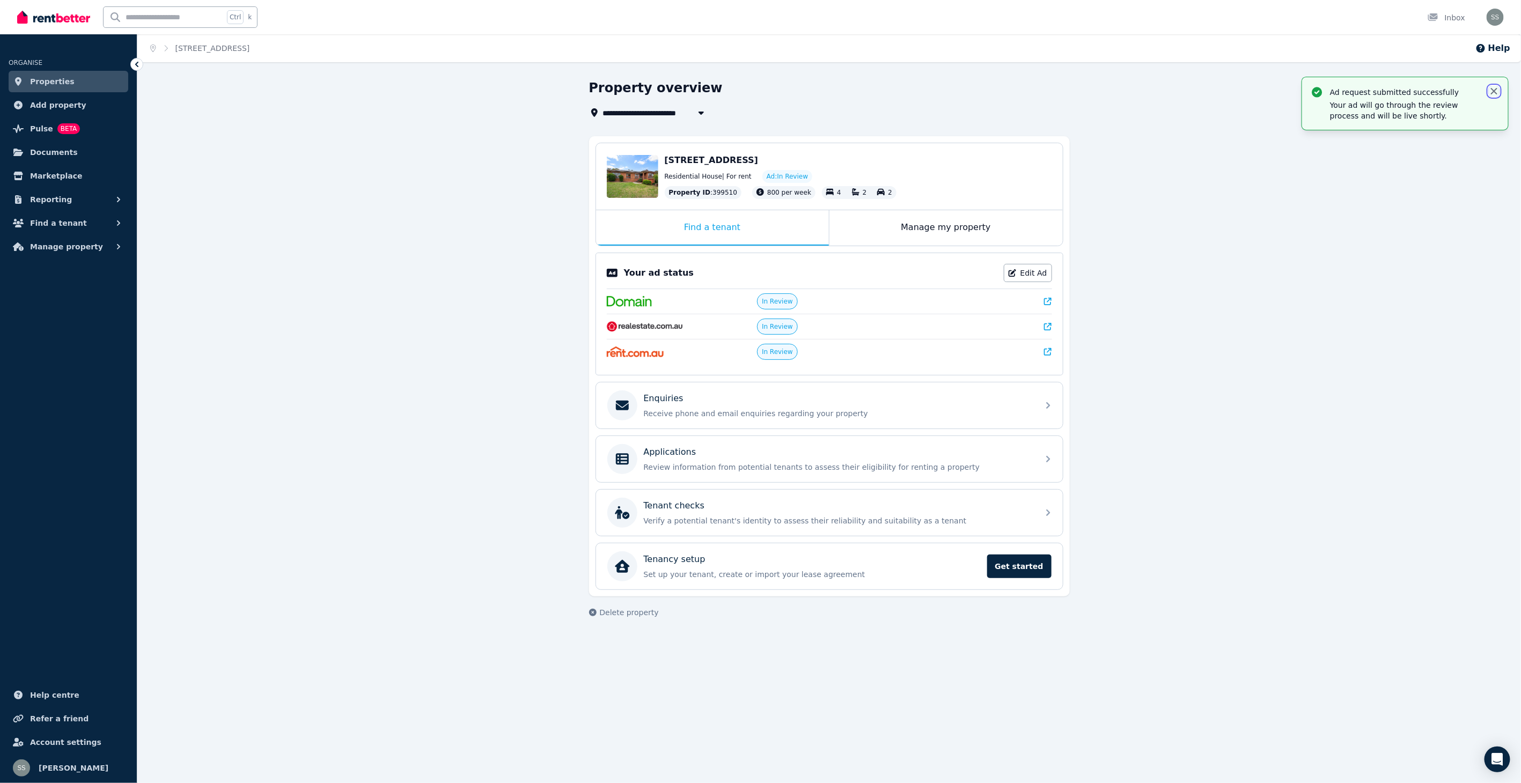
click at [1494, 87] on icon "button" at bounding box center [1494, 91] width 11 height 11
click at [43, 82] on span "Properties" at bounding box center [52, 81] width 45 height 13
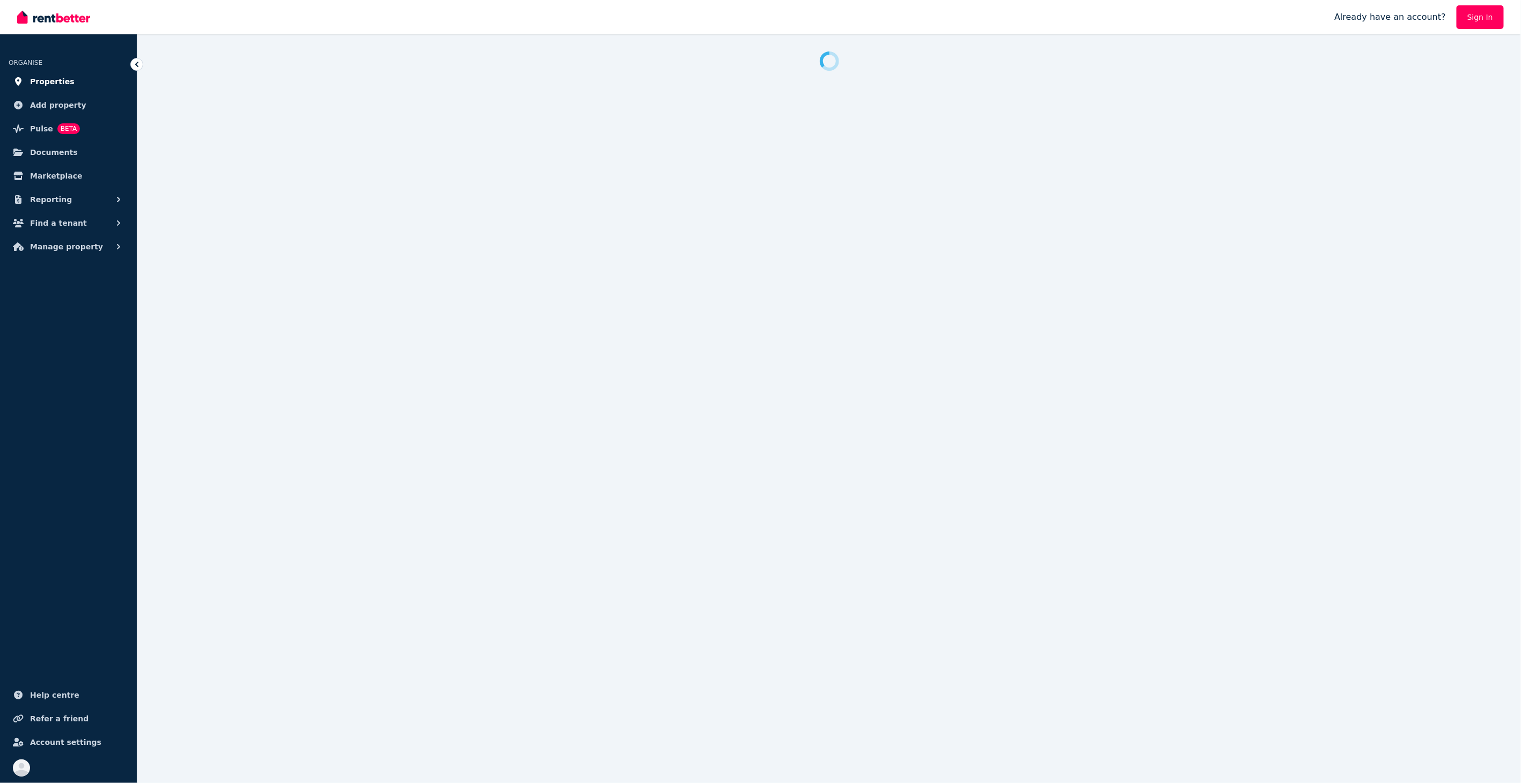
click at [44, 81] on span "Properties" at bounding box center [52, 81] width 45 height 13
